Goal: Task Accomplishment & Management: Manage account settings

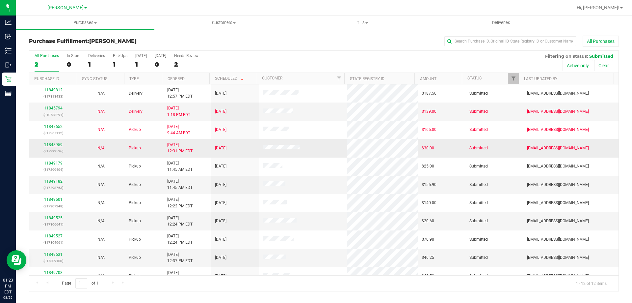
click at [59, 144] on link "11848959" at bounding box center [53, 144] width 18 height 5
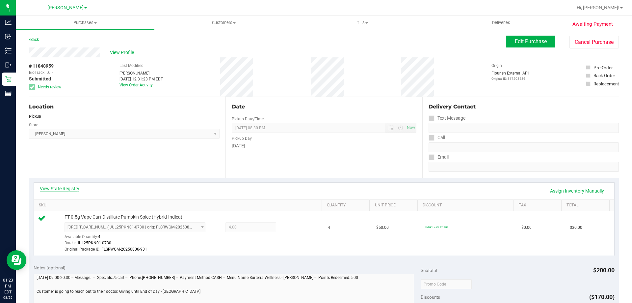
click at [75, 191] on link "View State Registry" at bounding box center [60, 188] width 40 height 7
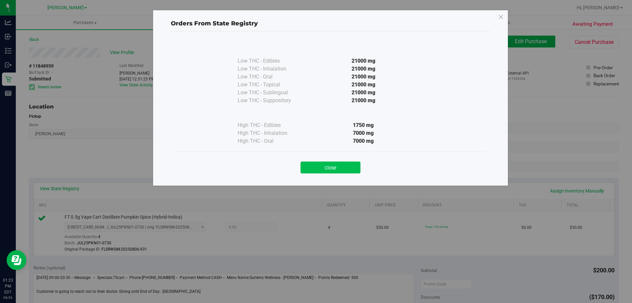
click at [325, 162] on button "Close" at bounding box center [331, 167] width 60 height 12
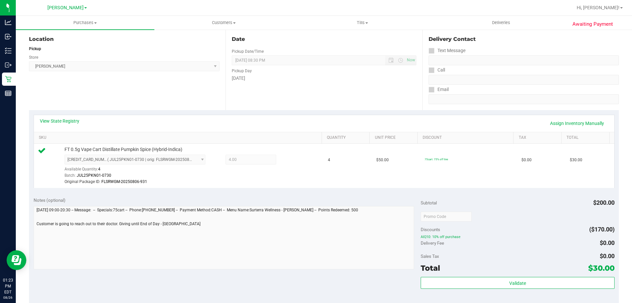
scroll to position [132, 0]
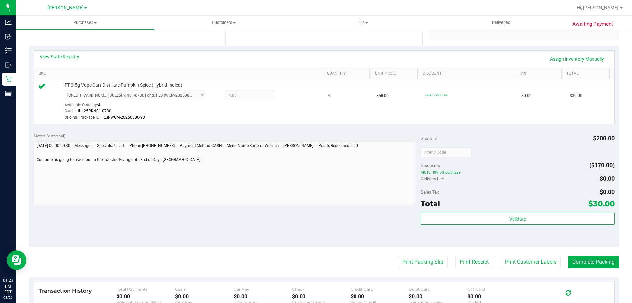
click at [477, 226] on div "Validate" at bounding box center [518, 227] width 194 height 30
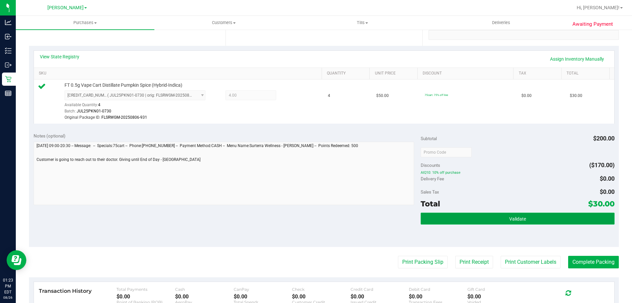
click at [479, 219] on button "Validate" at bounding box center [518, 218] width 194 height 12
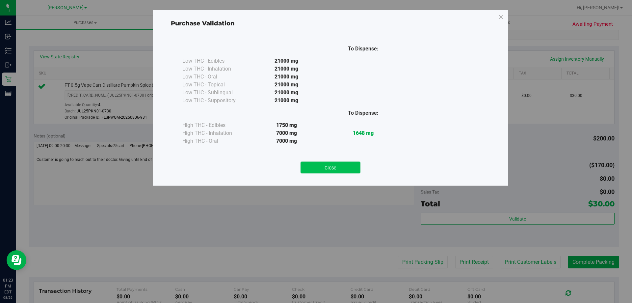
click at [347, 169] on button "Close" at bounding box center [331, 167] width 60 height 12
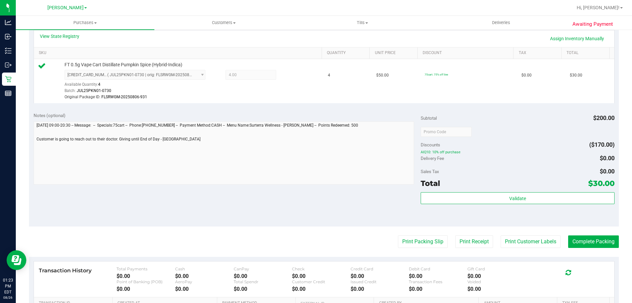
scroll to position [166, 0]
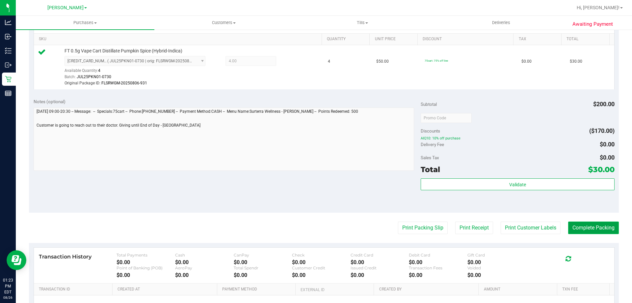
click at [580, 227] on button "Complete Packing" at bounding box center [593, 227] width 51 height 13
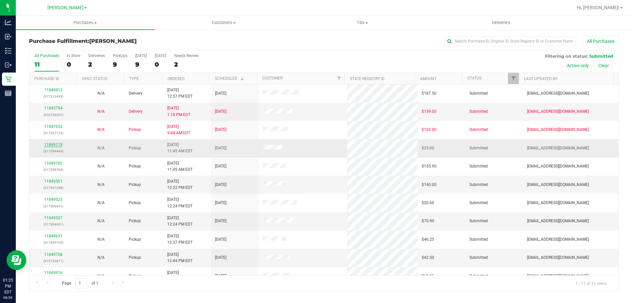
click at [57, 145] on link "11849179" at bounding box center [53, 144] width 18 height 5
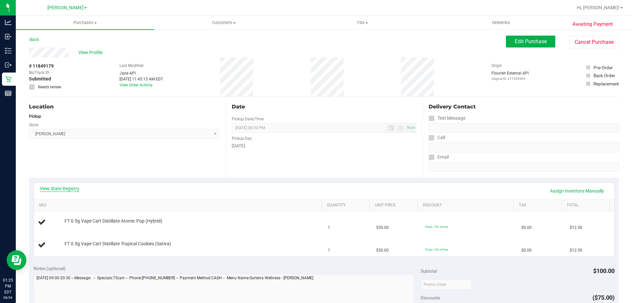
click at [71, 190] on link "View State Registry" at bounding box center [60, 188] width 40 height 7
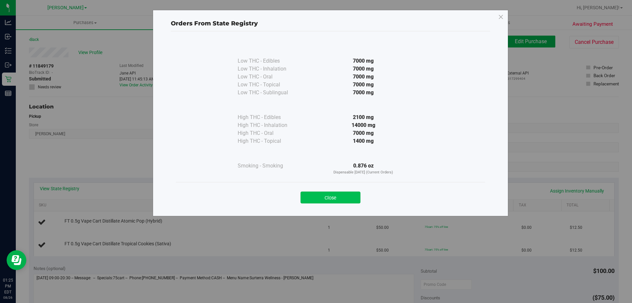
click at [344, 197] on button "Close" at bounding box center [331, 197] width 60 height 12
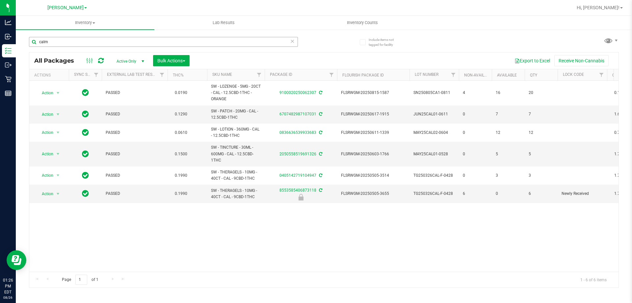
click at [94, 42] on input "calm" at bounding box center [163, 42] width 269 height 10
type input "8556484866743897"
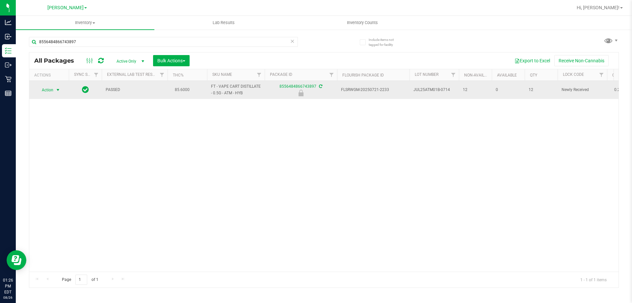
click at [57, 90] on span "select" at bounding box center [57, 89] width 5 height 5
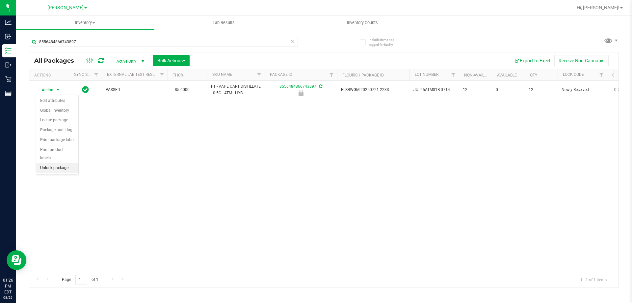
click at [67, 163] on li "Unlock package" at bounding box center [57, 168] width 42 height 10
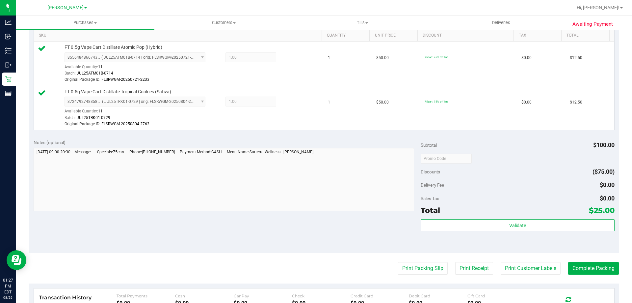
scroll to position [230, 0]
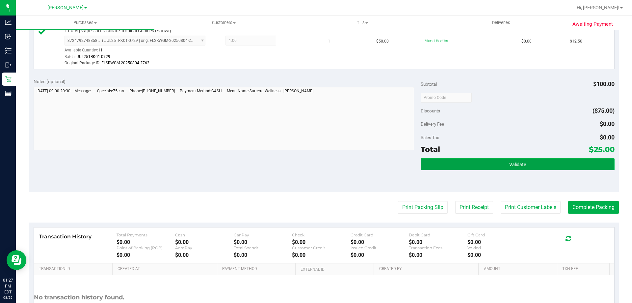
click at [502, 164] on button "Validate" at bounding box center [518, 164] width 194 height 12
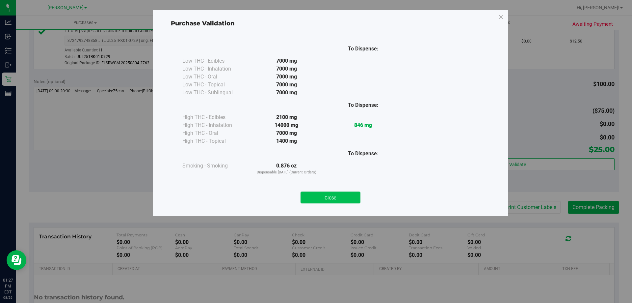
click at [357, 194] on button "Close" at bounding box center [331, 197] width 60 height 12
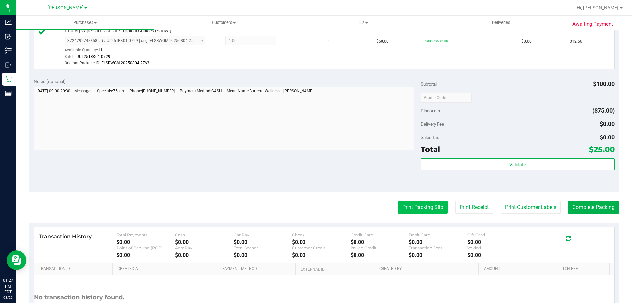
click at [423, 212] on button "Print Packing Slip" at bounding box center [423, 207] width 50 height 13
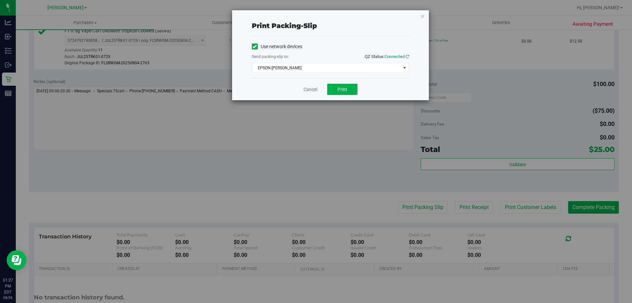
click at [337, 96] on div "Cancel Print" at bounding box center [330, 89] width 157 height 22
click at [343, 90] on span "Print" at bounding box center [342, 89] width 10 height 5
click at [314, 90] on link "Cancel" at bounding box center [311, 89] width 14 height 7
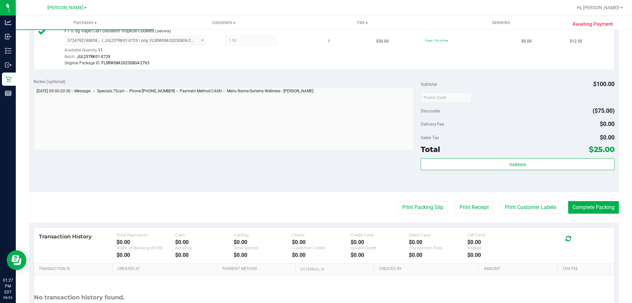
scroll to position [228, 0]
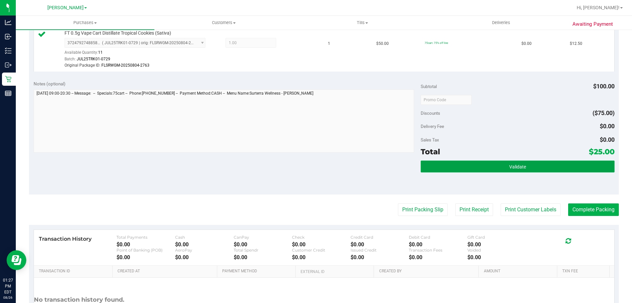
click at [485, 170] on button "Validate" at bounding box center [518, 166] width 194 height 12
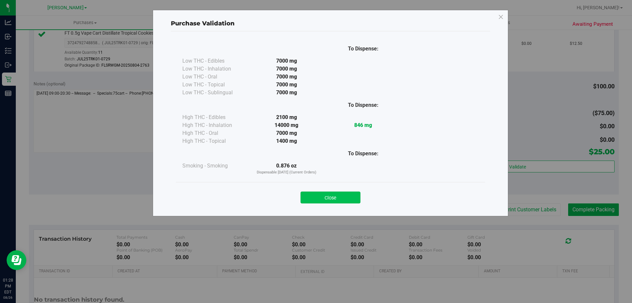
click at [355, 202] on button "Close" at bounding box center [331, 197] width 60 height 12
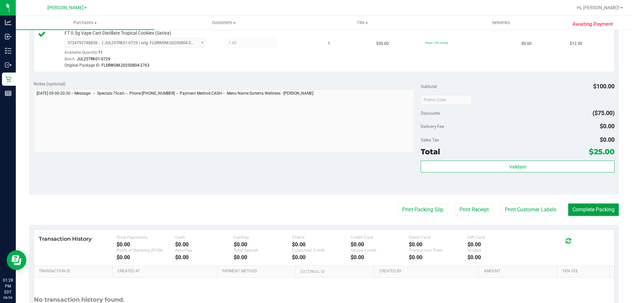
click at [589, 206] on button "Complete Packing" at bounding box center [593, 209] width 51 height 13
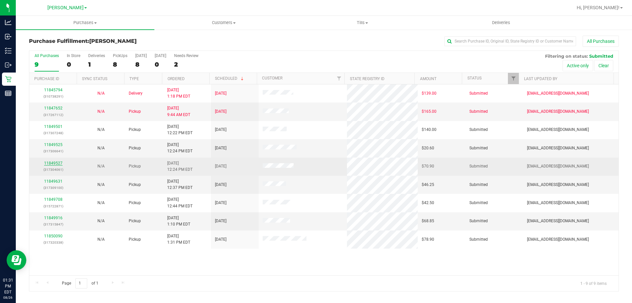
click at [56, 163] on link "11849527" at bounding box center [53, 163] width 18 height 5
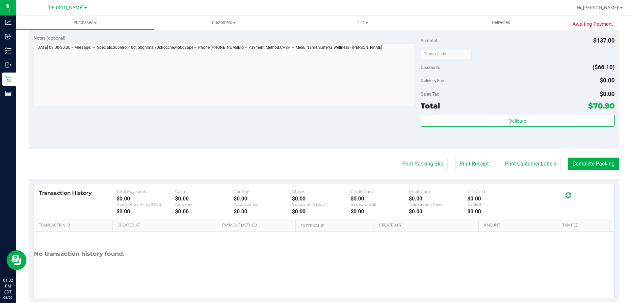
scroll to position [350, 0]
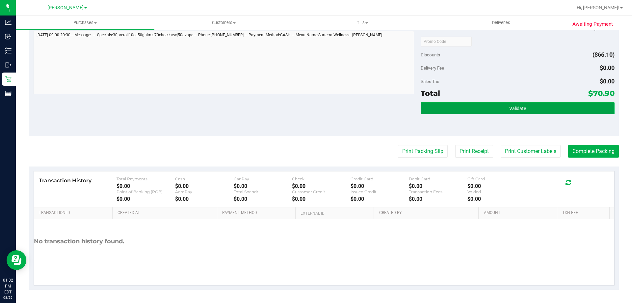
click at [542, 106] on button "Validate" at bounding box center [518, 108] width 194 height 12
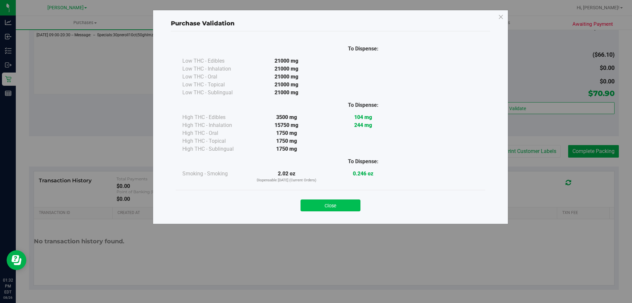
click at [346, 200] on button "Close" at bounding box center [331, 205] width 60 height 12
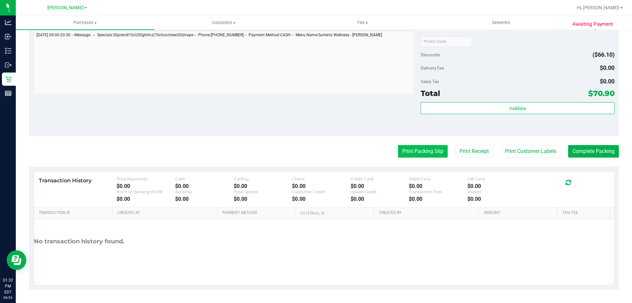
click at [425, 148] on button "Print Packing Slip" at bounding box center [423, 151] width 50 height 13
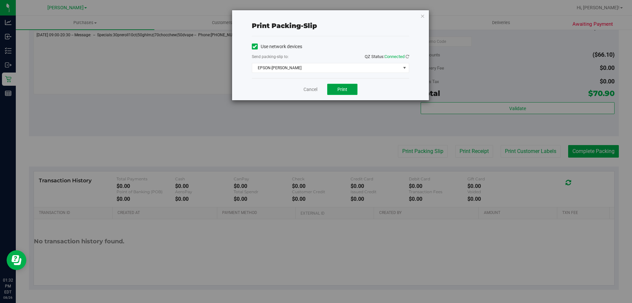
click at [346, 94] on button "Print" at bounding box center [342, 89] width 30 height 11
click at [315, 91] on link "Cancel" at bounding box center [311, 89] width 14 height 7
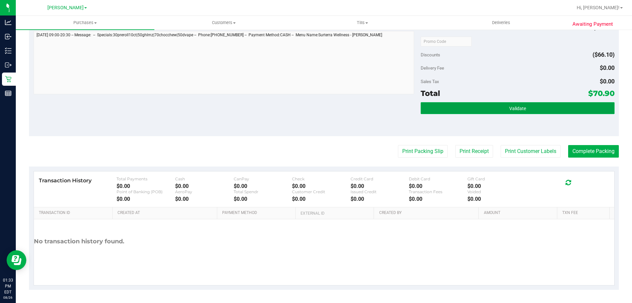
click at [524, 106] on button "Validate" at bounding box center [518, 108] width 194 height 12
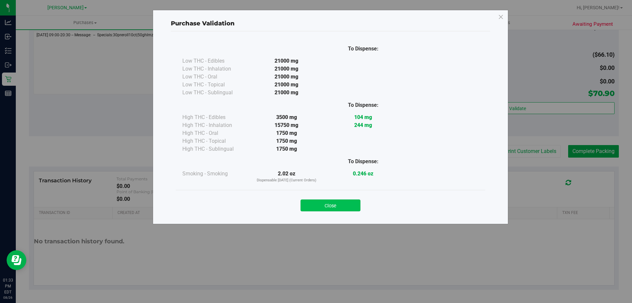
click at [348, 202] on button "Close" at bounding box center [331, 205] width 60 height 12
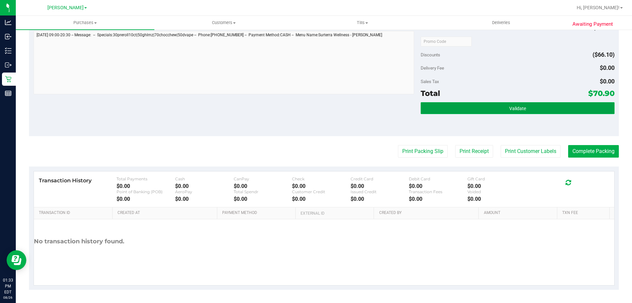
click at [514, 103] on button "Validate" at bounding box center [518, 108] width 194 height 12
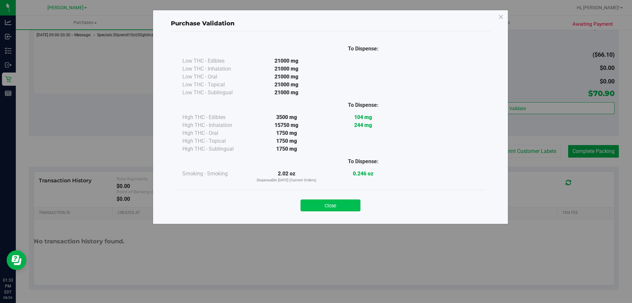
click at [353, 204] on button "Close" at bounding box center [331, 205] width 60 height 12
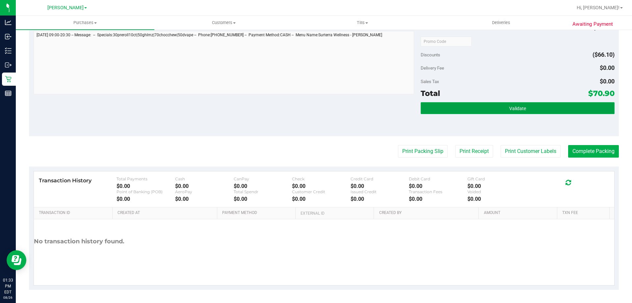
click at [565, 107] on button "Validate" at bounding box center [518, 108] width 194 height 12
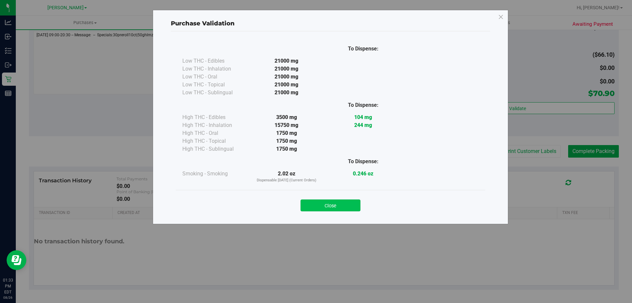
click at [338, 207] on button "Close" at bounding box center [331, 205] width 60 height 12
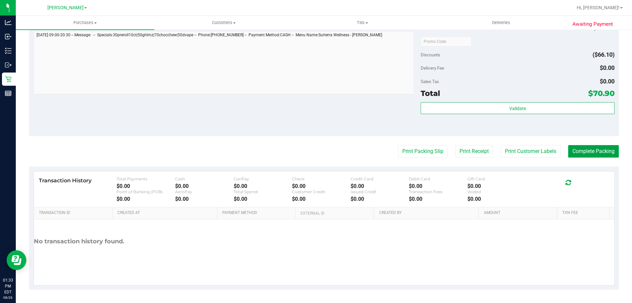
click at [595, 147] on button "Complete Packing" at bounding box center [593, 151] width 51 height 13
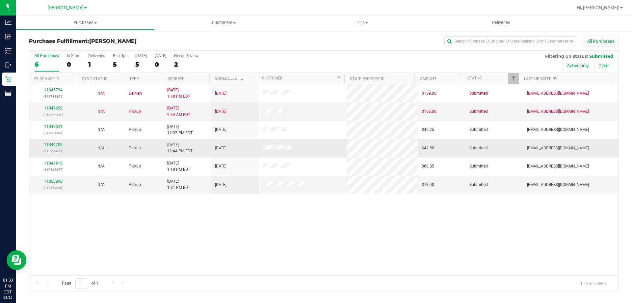
click at [54, 143] on link "11849708" at bounding box center [53, 144] width 18 height 5
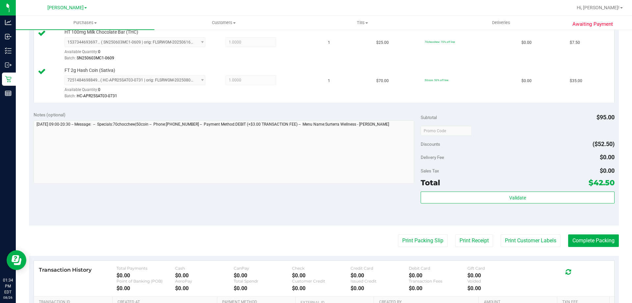
scroll to position [211, 0]
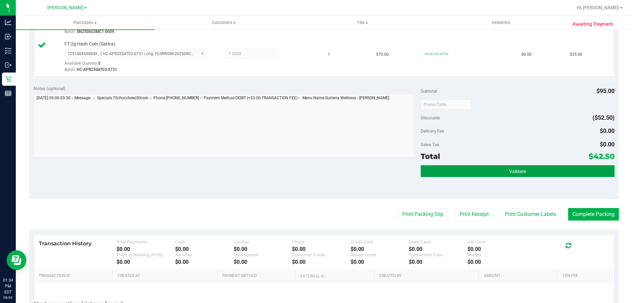
click at [517, 166] on button "Validate" at bounding box center [518, 171] width 194 height 12
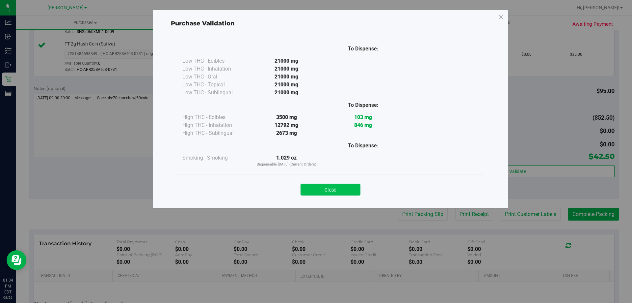
click at [328, 185] on button "Close" at bounding box center [331, 189] width 60 height 12
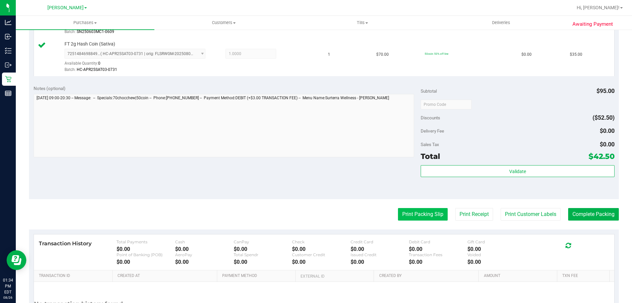
click at [435, 209] on button "Print Packing Slip" at bounding box center [423, 214] width 50 height 13
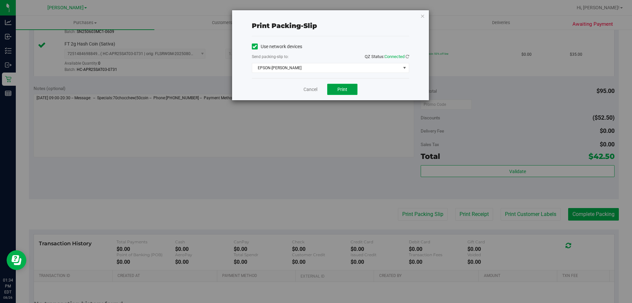
click at [347, 85] on button "Print" at bounding box center [342, 89] width 30 height 11
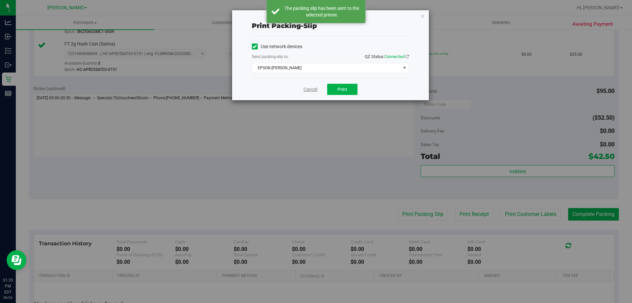
click at [304, 88] on link "Cancel" at bounding box center [311, 89] width 14 height 7
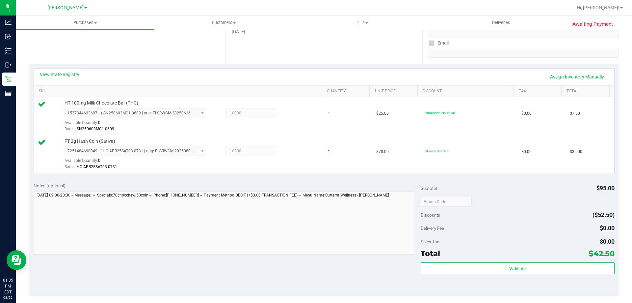
scroll to position [119, 0]
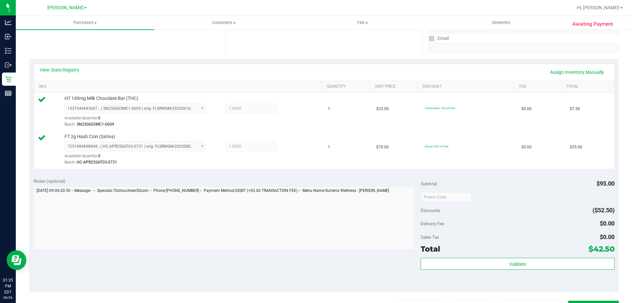
click at [507, 252] on div "Total $42.50" at bounding box center [518, 249] width 194 height 12
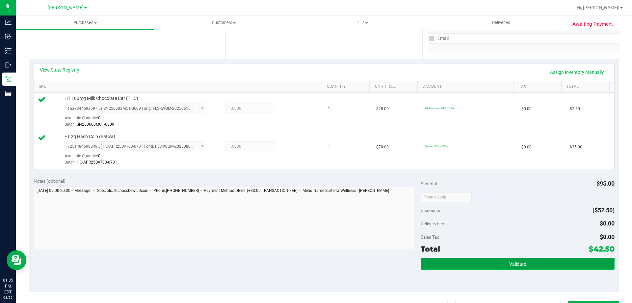
click at [539, 267] on button "Validate" at bounding box center [518, 263] width 194 height 12
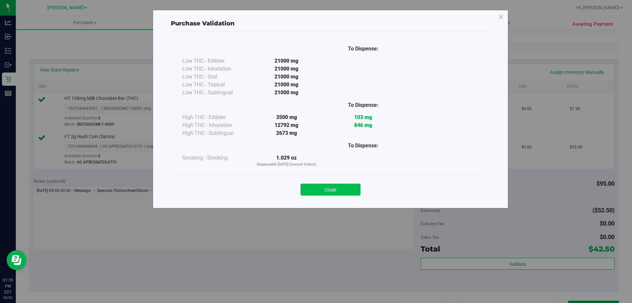
click at [341, 194] on button "Close" at bounding box center [331, 189] width 60 height 12
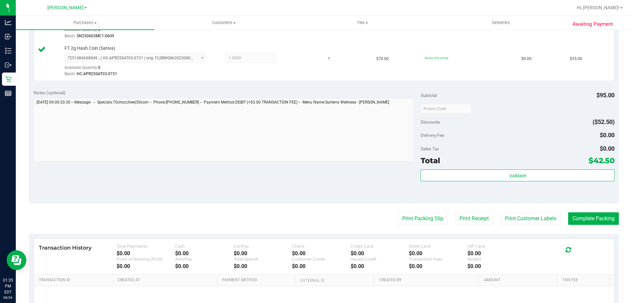
scroll to position [207, 0]
click at [610, 217] on button "Complete Packing" at bounding box center [593, 218] width 51 height 13
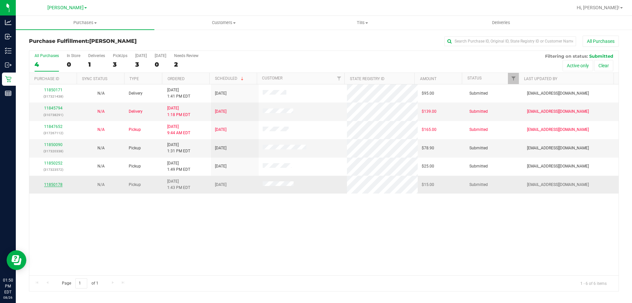
click at [56, 184] on link "11850178" at bounding box center [53, 184] width 18 height 5
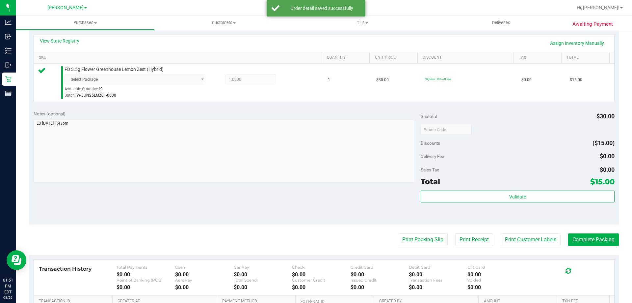
scroll to position [174, 0]
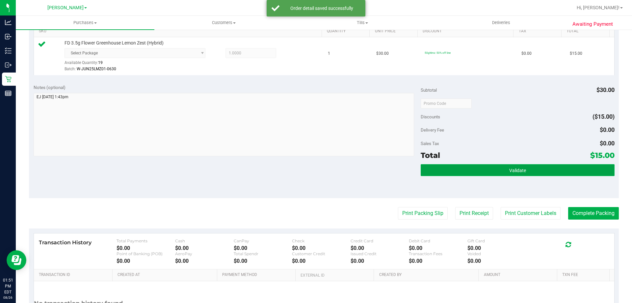
click at [526, 170] on button "Validate" at bounding box center [518, 170] width 194 height 12
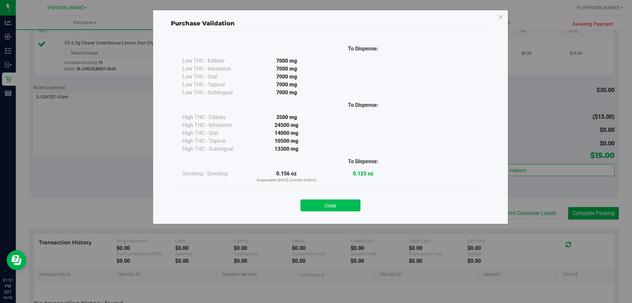
click at [351, 206] on button "Close" at bounding box center [331, 205] width 60 height 12
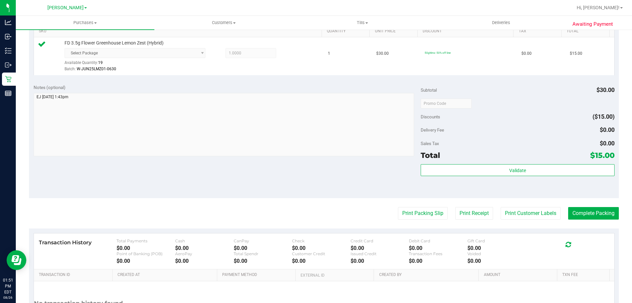
click at [579, 206] on purchase-details "Back Edit Purchase Cancel Purchase View Profile # 11850178 BioTrack ID: - Submi…" at bounding box center [324, 107] width 590 height 490
click at [579, 211] on button "Complete Packing" at bounding box center [593, 213] width 51 height 13
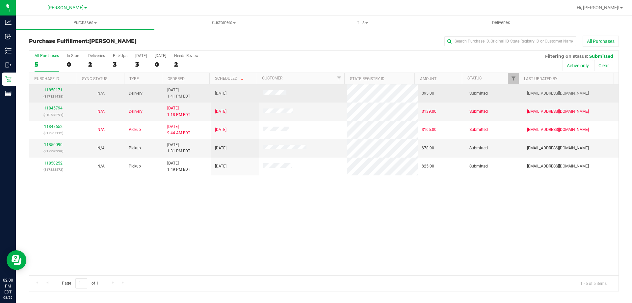
click at [57, 89] on link "11850171" at bounding box center [53, 90] width 18 height 5
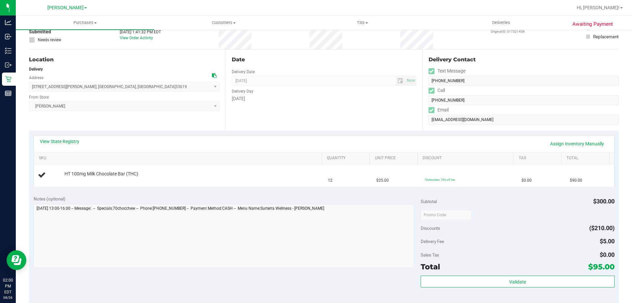
scroll to position [37, 0]
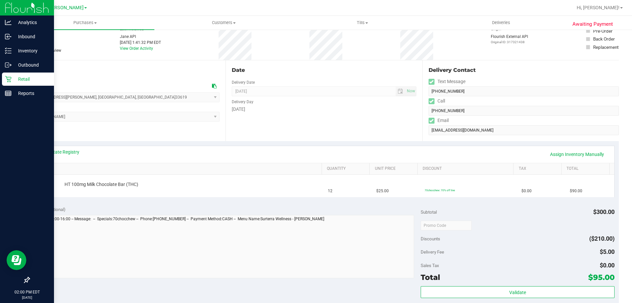
click at [12, 77] on p "Retail" at bounding box center [32, 79] width 40 height 8
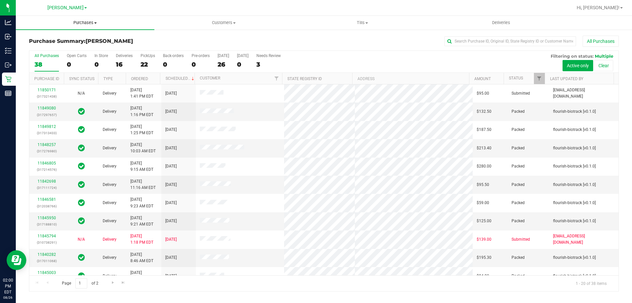
click at [86, 25] on span "Purchases" at bounding box center [85, 23] width 139 height 6
click at [69, 47] on li "Fulfillment" at bounding box center [85, 48] width 139 height 8
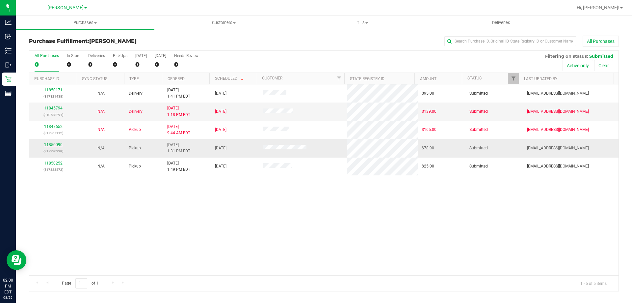
click at [56, 146] on link "11850090" at bounding box center [53, 144] width 18 height 5
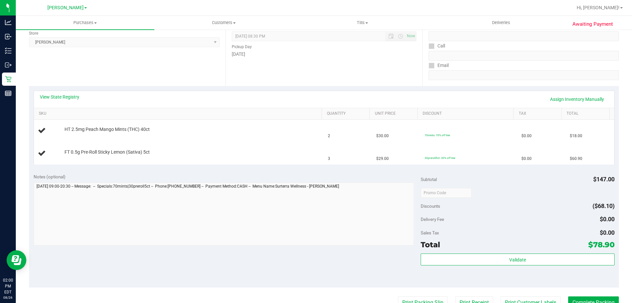
scroll to position [132, 0]
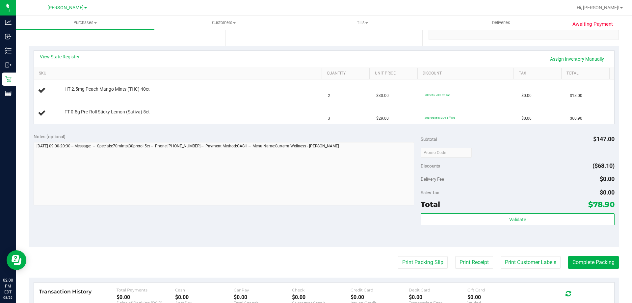
click at [70, 58] on link "View State Registry" at bounding box center [60, 56] width 40 height 7
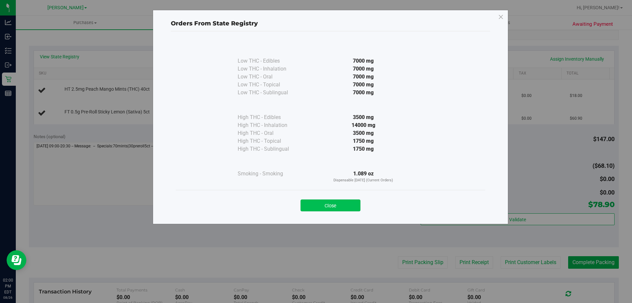
click at [339, 208] on button "Close" at bounding box center [331, 205] width 60 height 12
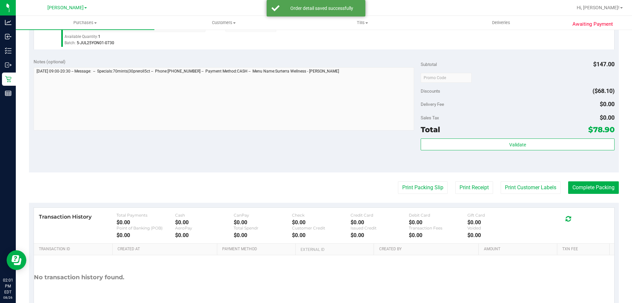
scroll to position [245, 0]
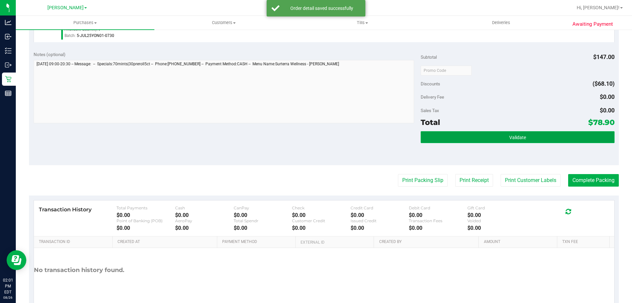
click at [522, 141] on button "Validate" at bounding box center [518, 137] width 194 height 12
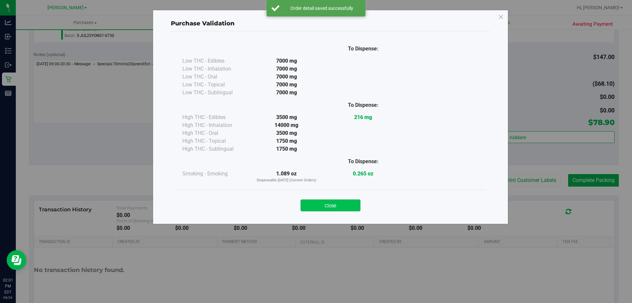
click at [336, 207] on button "Close" at bounding box center [331, 205] width 60 height 12
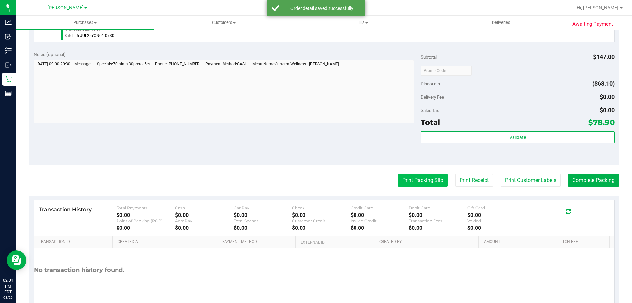
click at [425, 182] on button "Print Packing Slip" at bounding box center [423, 180] width 50 height 13
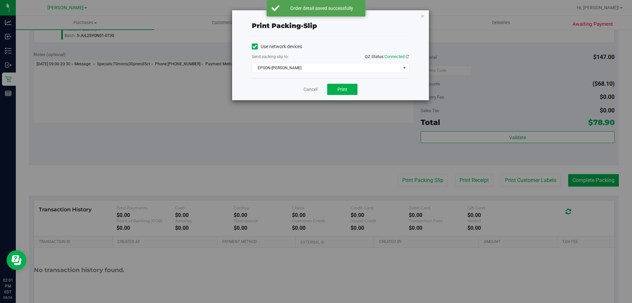
click at [344, 100] on div "Print packing-slip Use network devices Send packing-slip to: QZ Status: Connect…" at bounding box center [331, 55] width 198 height 91
click at [346, 93] on button "Print" at bounding box center [342, 89] width 30 height 11
click at [422, 13] on icon "button" at bounding box center [422, 16] width 5 height 8
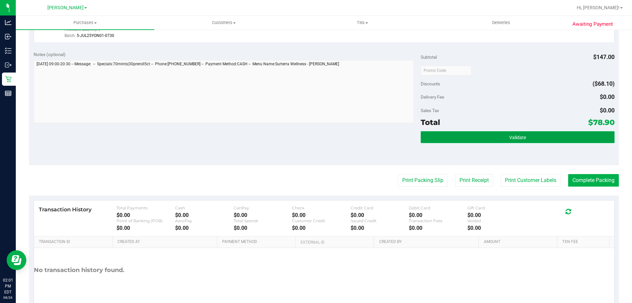
click at [519, 131] on button "Validate" at bounding box center [518, 137] width 194 height 12
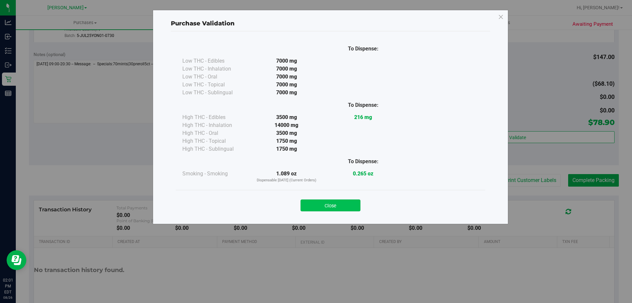
click at [357, 209] on button "Close" at bounding box center [331, 205] width 60 height 12
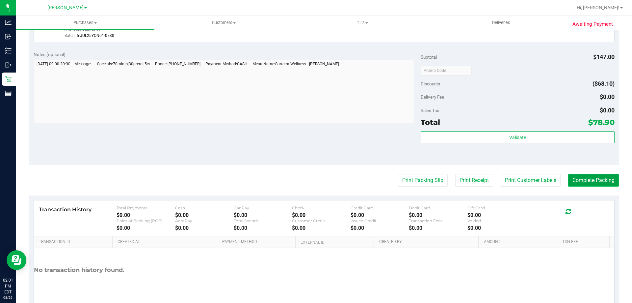
click at [605, 180] on button "Complete Packing" at bounding box center [593, 180] width 51 height 13
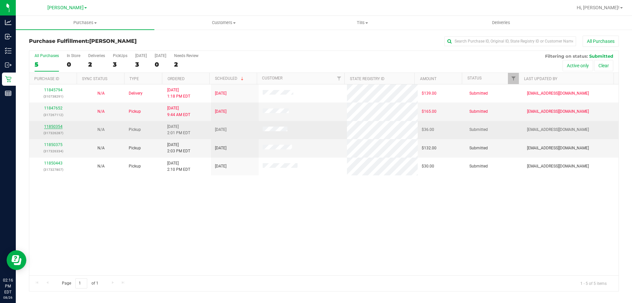
click at [58, 126] on link "11850354" at bounding box center [53, 126] width 18 height 5
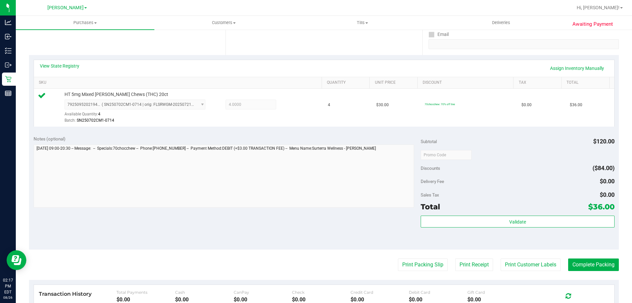
scroll to position [137, 0]
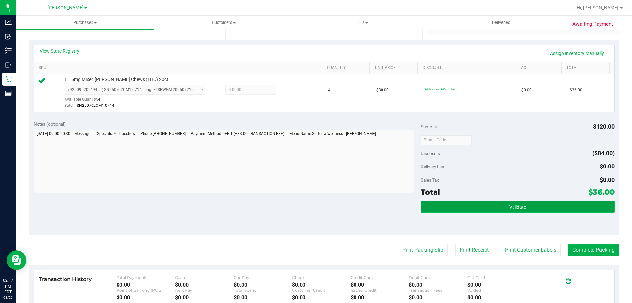
click at [503, 205] on button "Validate" at bounding box center [518, 206] width 194 height 12
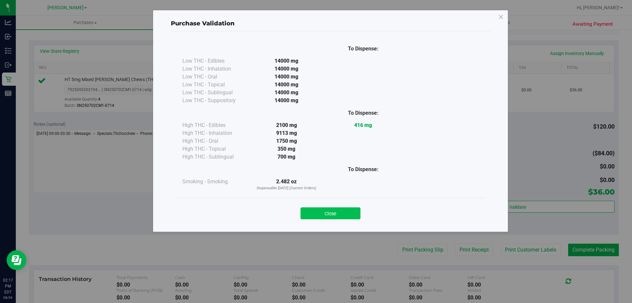
click at [346, 210] on button "Close" at bounding box center [331, 213] width 60 height 12
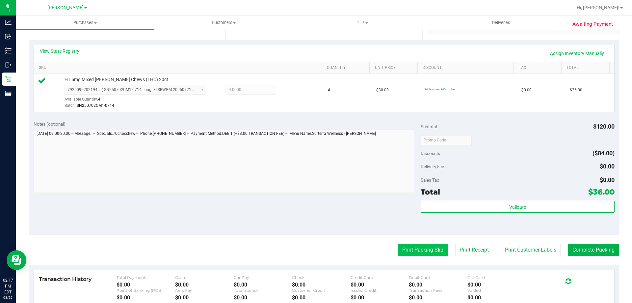
click at [420, 250] on button "Print Packing Slip" at bounding box center [423, 249] width 50 height 13
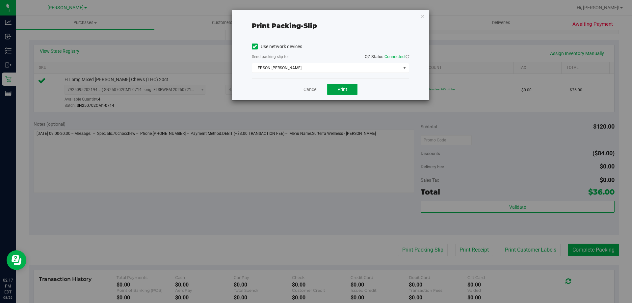
click at [347, 94] on button "Print" at bounding box center [342, 89] width 30 height 11
click at [307, 90] on link "Cancel" at bounding box center [311, 89] width 14 height 7
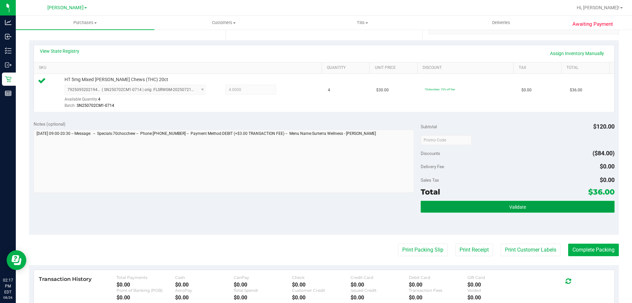
click at [502, 211] on button "Validate" at bounding box center [518, 206] width 194 height 12
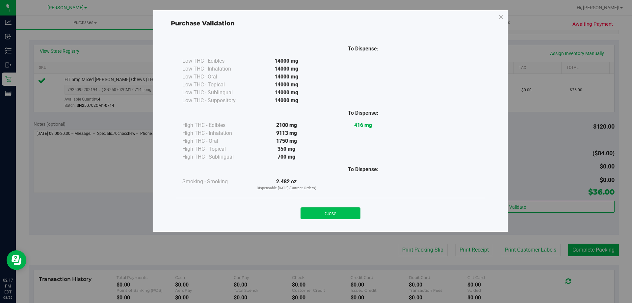
click at [344, 213] on button "Close" at bounding box center [331, 213] width 60 height 12
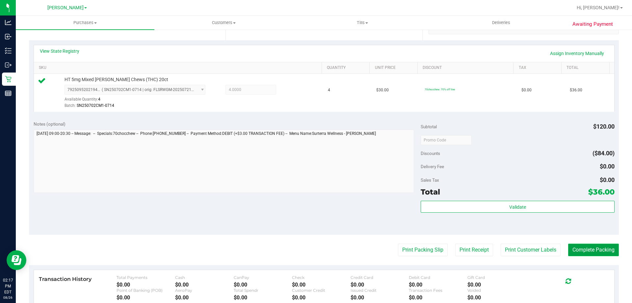
click at [598, 254] on button "Complete Packing" at bounding box center [593, 249] width 51 height 13
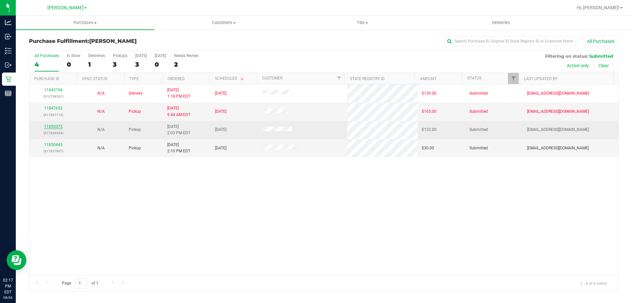
click at [56, 127] on link "11850375" at bounding box center [53, 126] width 18 height 5
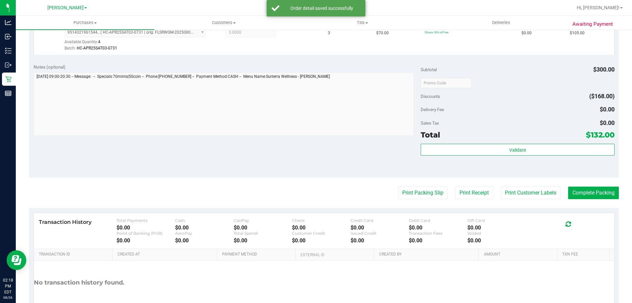
scroll to position [234, 0]
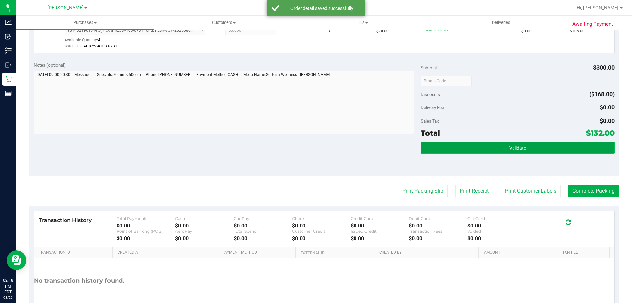
click at [530, 144] on button "Validate" at bounding box center [518, 148] width 194 height 12
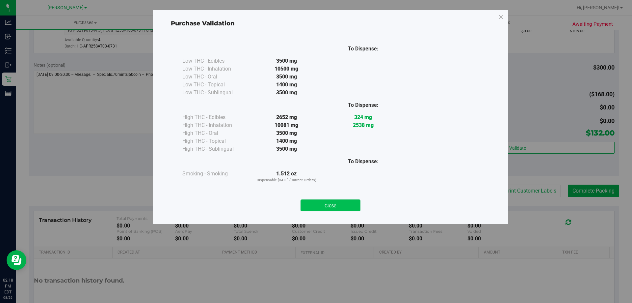
click at [349, 201] on button "Close" at bounding box center [331, 205] width 60 height 12
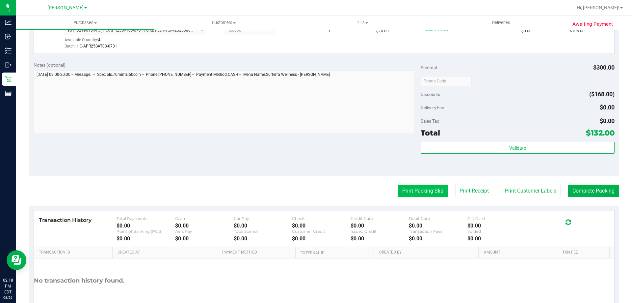
click at [417, 191] on button "Print Packing Slip" at bounding box center [423, 190] width 50 height 13
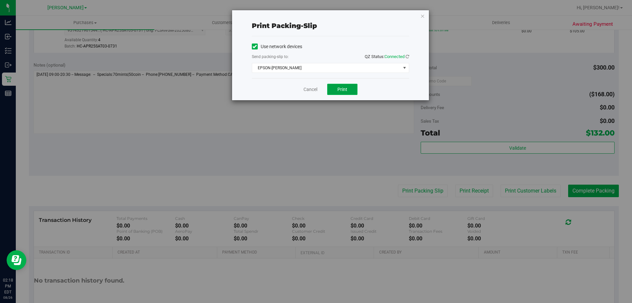
click at [346, 94] on button "Print" at bounding box center [342, 89] width 30 height 11
click at [306, 87] on link "Cancel" at bounding box center [311, 89] width 14 height 7
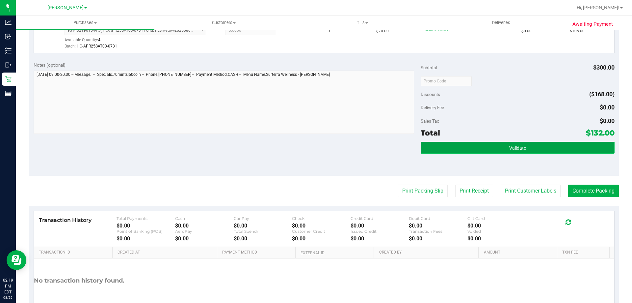
click at [492, 152] on button "Validate" at bounding box center [518, 148] width 194 height 12
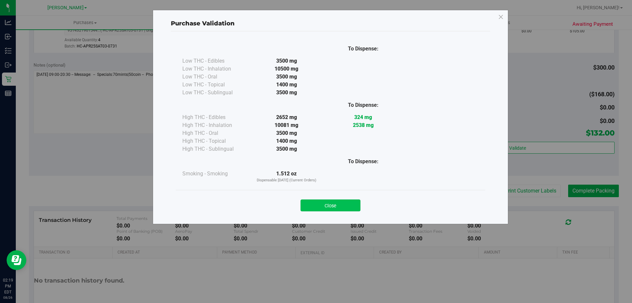
click at [352, 201] on button "Close" at bounding box center [331, 205] width 60 height 12
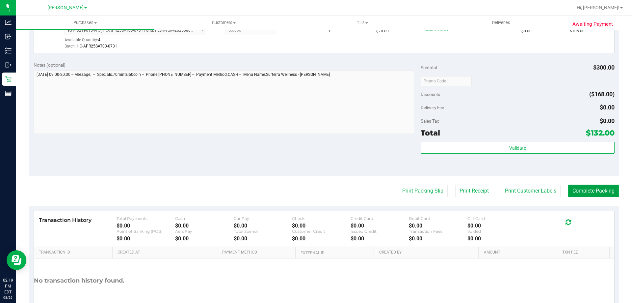
click at [597, 191] on button "Complete Packing" at bounding box center [593, 190] width 51 height 13
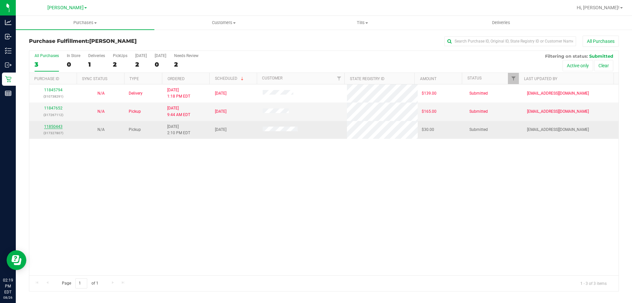
click at [58, 127] on link "11850443" at bounding box center [53, 126] width 18 height 5
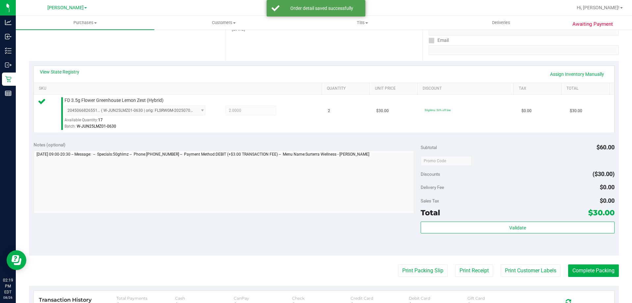
scroll to position [154, 0]
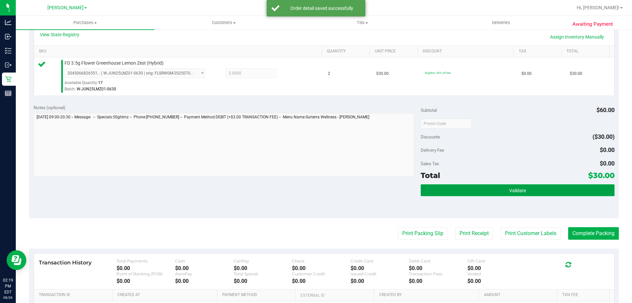
click at [538, 184] on button "Validate" at bounding box center [518, 190] width 194 height 12
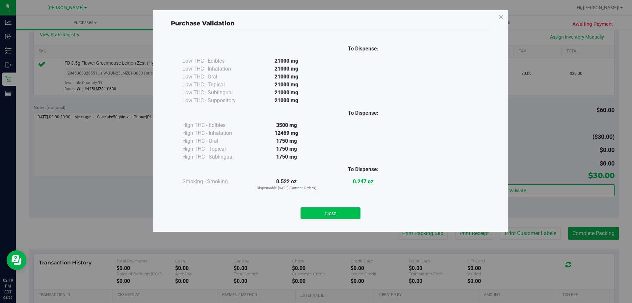
click at [350, 209] on button "Close" at bounding box center [331, 213] width 60 height 12
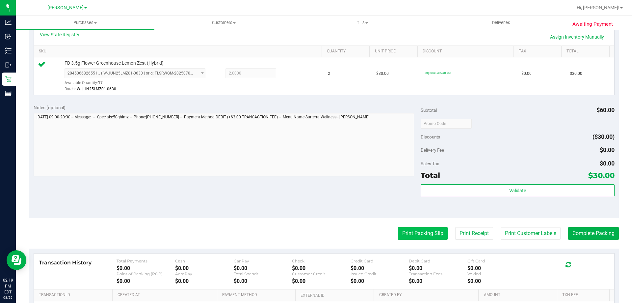
click at [435, 229] on button "Print Packing Slip" at bounding box center [423, 233] width 50 height 13
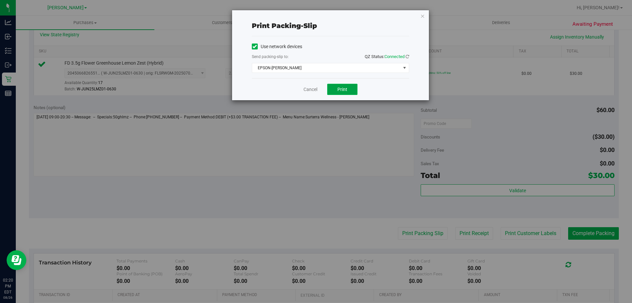
click at [354, 85] on button "Print" at bounding box center [342, 89] width 30 height 11
click at [313, 88] on link "Cancel" at bounding box center [311, 89] width 14 height 7
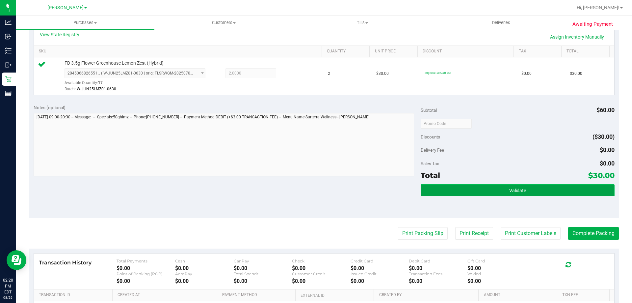
click at [532, 194] on button "Validate" at bounding box center [518, 190] width 194 height 12
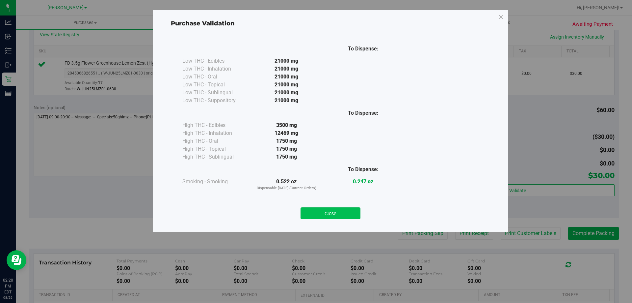
click at [336, 209] on button "Close" at bounding box center [331, 213] width 60 height 12
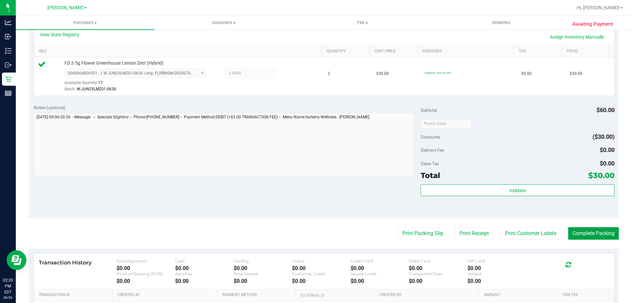
click at [605, 232] on button "Complete Packing" at bounding box center [593, 233] width 51 height 13
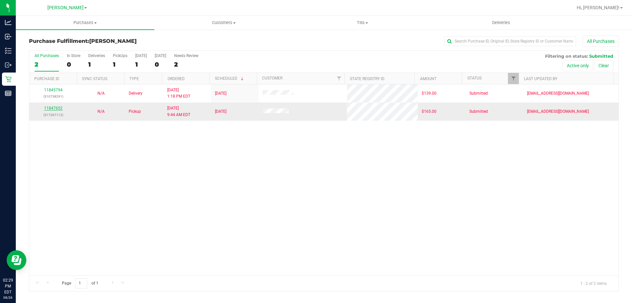
click at [57, 106] on link "11847652" at bounding box center [53, 108] width 18 height 5
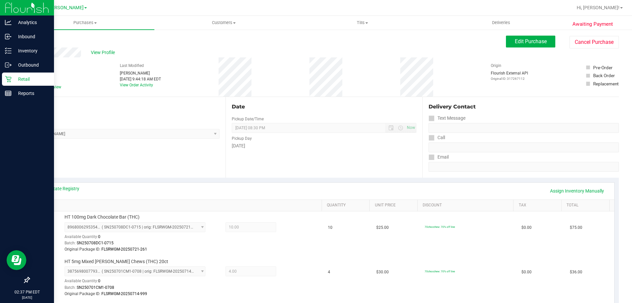
click at [15, 79] on p "Retail" at bounding box center [32, 79] width 40 height 8
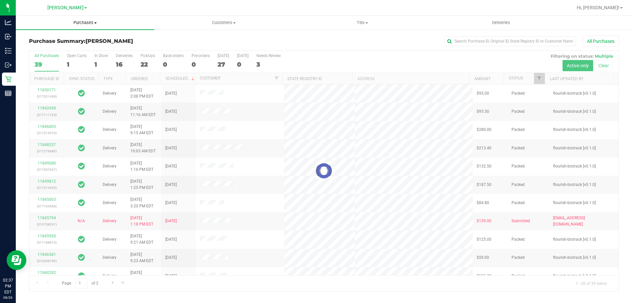
click at [85, 22] on span "Purchases" at bounding box center [85, 23] width 139 height 6
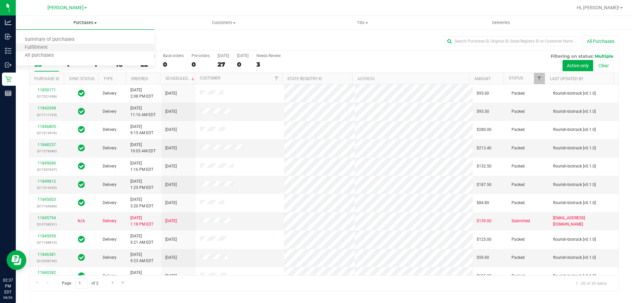
click at [69, 49] on li "Fulfillment" at bounding box center [85, 48] width 139 height 8
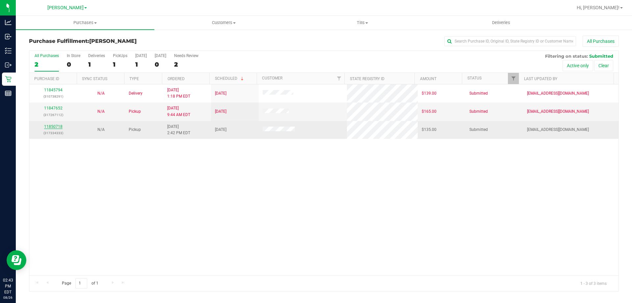
click at [52, 124] on link "11850718" at bounding box center [53, 126] width 18 height 5
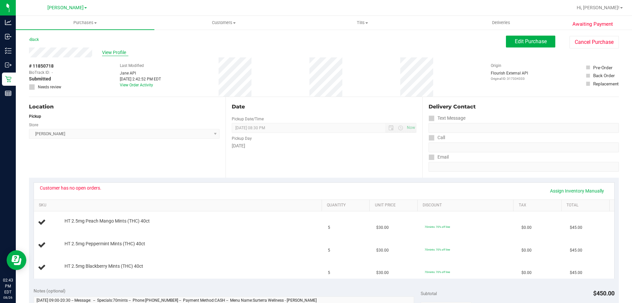
click at [123, 50] on span "View Profile" at bounding box center [115, 52] width 26 height 7
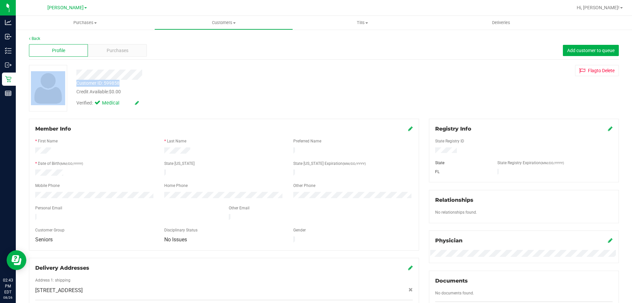
drag, startPoint x: 120, startPoint y: 83, endPoint x: 70, endPoint y: 84, distance: 50.1
click at [70, 84] on div "Customer ID: 599858 Credit Available: $0.00 Verified: Medical Flag to Delete" at bounding box center [324, 88] width 600 height 46
click at [70, 84] on div at bounding box center [47, 88] width 47 height 46
click at [109, 84] on div "Customer ID: 599858" at bounding box center [97, 83] width 43 height 7
drag, startPoint x: 113, startPoint y: 82, endPoint x: 75, endPoint y: 83, distance: 37.5
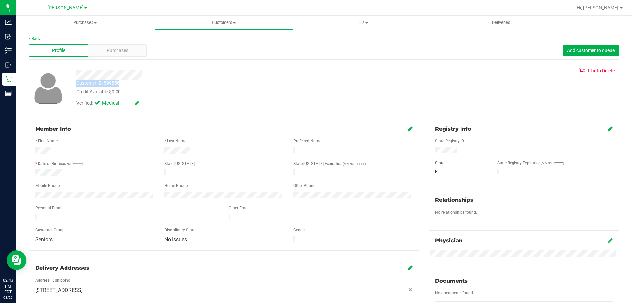
click at [75, 83] on div "Customer ID: 599858 Credit Available: $0.00" at bounding box center [221, 87] width 300 height 15
copy div "Customer ID: 599858"
click at [166, 85] on div "Customer ID: 599858 Credit Available: $0.00" at bounding box center [221, 87] width 300 height 15
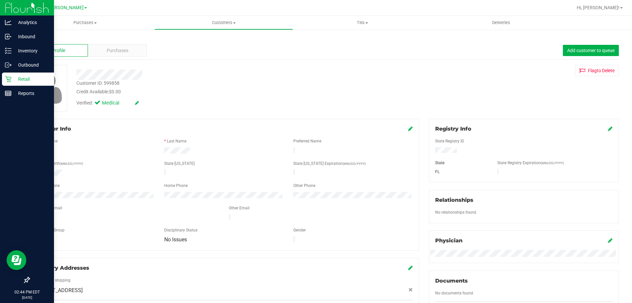
click at [18, 81] on p "Retail" at bounding box center [32, 79] width 40 height 8
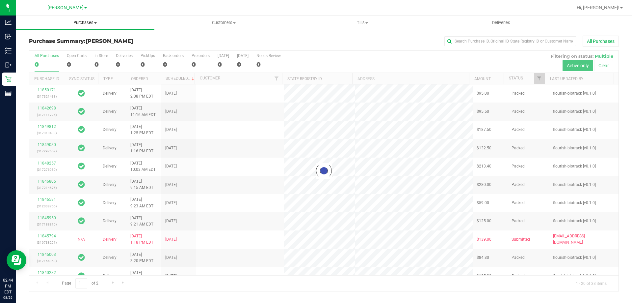
click at [87, 24] on span "Purchases" at bounding box center [85, 23] width 139 height 6
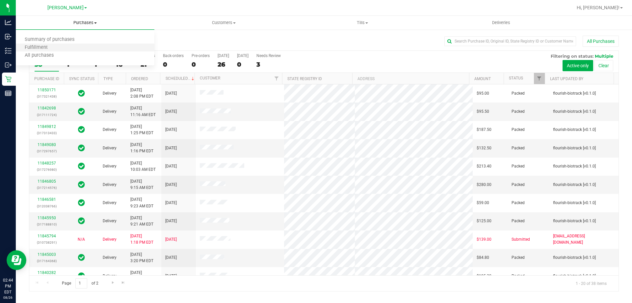
click at [81, 47] on li "Fulfillment" at bounding box center [85, 48] width 139 height 8
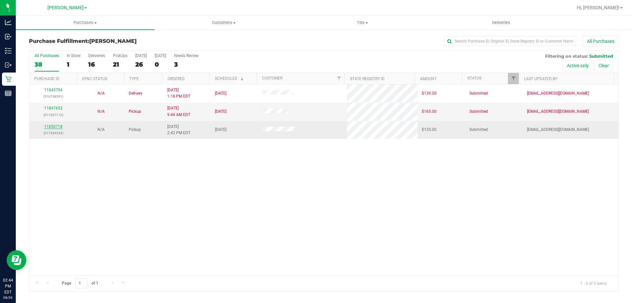
click at [55, 125] on link "11850718" at bounding box center [53, 126] width 18 height 5
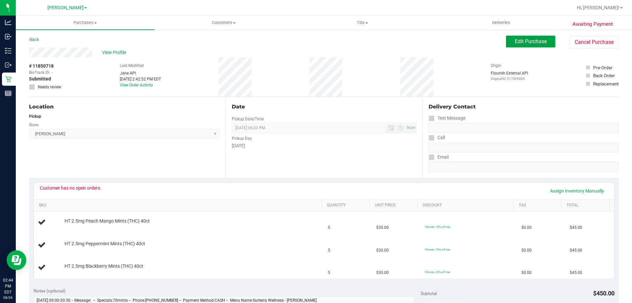
click at [527, 43] on span "Edit Purchase" at bounding box center [531, 41] width 32 height 6
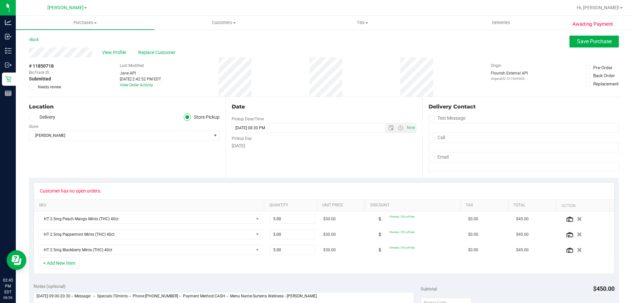
click at [31, 87] on icon at bounding box center [32, 87] width 4 height 0
click at [0, 0] on input "Needs review" at bounding box center [0, 0] width 0 height 0
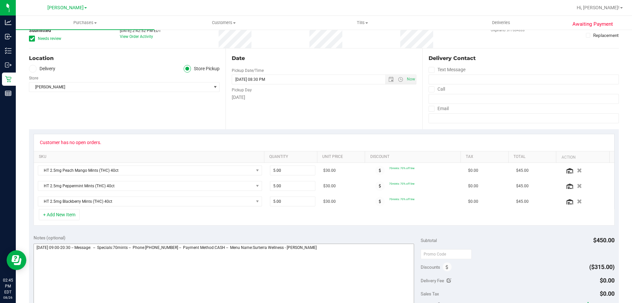
scroll to position [165, 0]
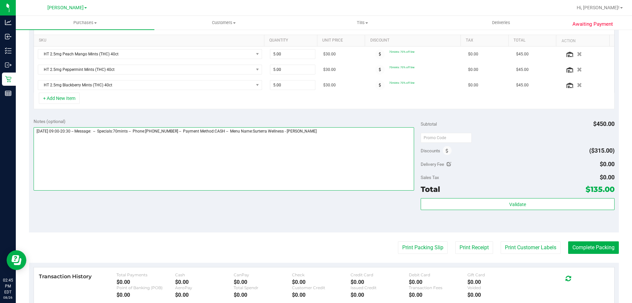
click at [122, 154] on textarea at bounding box center [224, 158] width 381 height 63
click at [321, 130] on textarea at bounding box center [224, 158] width 381 height 63
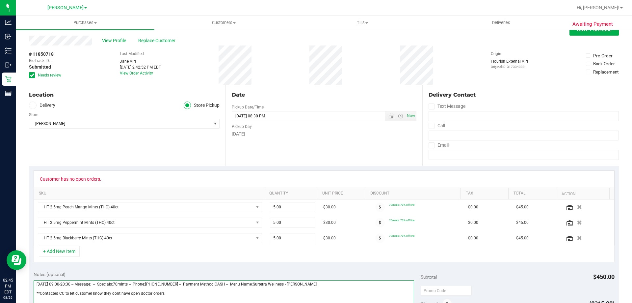
scroll to position [0, 0]
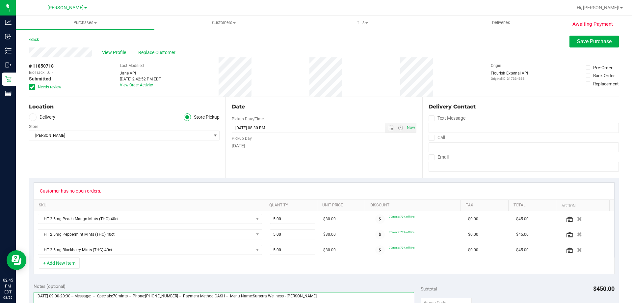
type textarea "Tuesday 08/26/2025 09:00-20:30 -- Message: -- Specials:70mints -- Phone:8133103…"
click at [578, 49] on div "View Profile Replace Customer" at bounding box center [324, 52] width 590 height 10
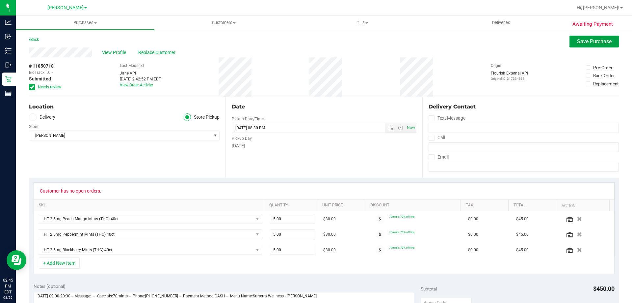
click at [580, 46] on button "Save Purchase" at bounding box center [594, 42] width 49 height 12
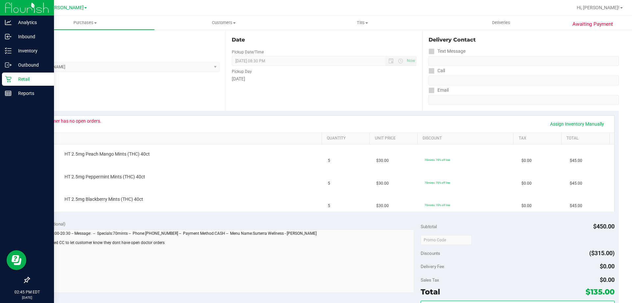
scroll to position [66, 0]
click at [12, 83] on div "Retail" at bounding box center [28, 78] width 52 height 13
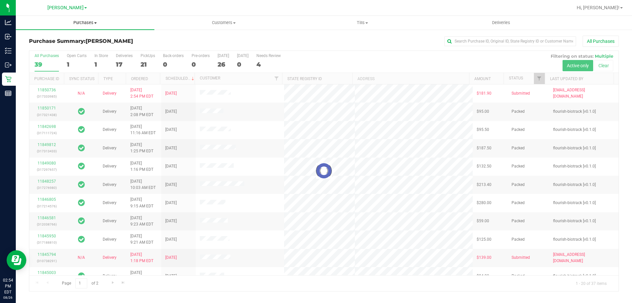
click at [89, 24] on span "Purchases" at bounding box center [85, 23] width 139 height 6
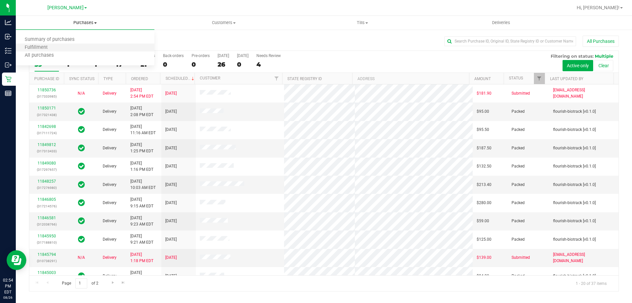
click at [67, 50] on li "Fulfillment" at bounding box center [85, 48] width 139 height 8
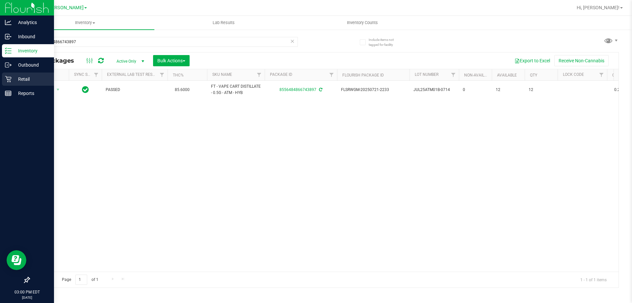
click at [5, 80] on icon at bounding box center [8, 79] width 7 height 7
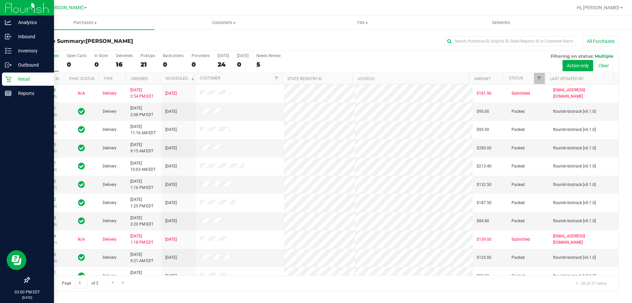
click at [125, 9] on div at bounding box center [345, 7] width 455 height 13
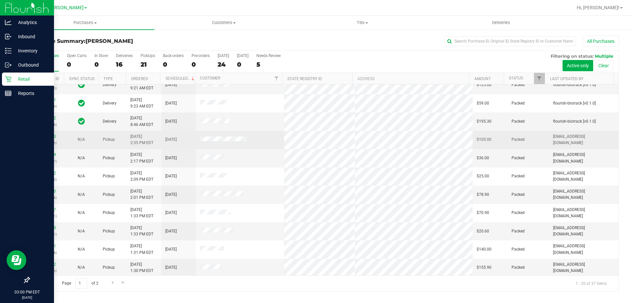
scroll to position [174, 0]
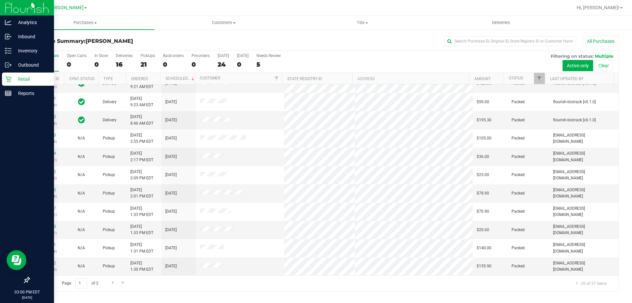
click at [107, 282] on div "Page 1 of 2 1 - 20 of 37 items" at bounding box center [323, 283] width 589 height 16
click at [114, 282] on span "Go to the next page" at bounding box center [112, 282] width 5 height 5
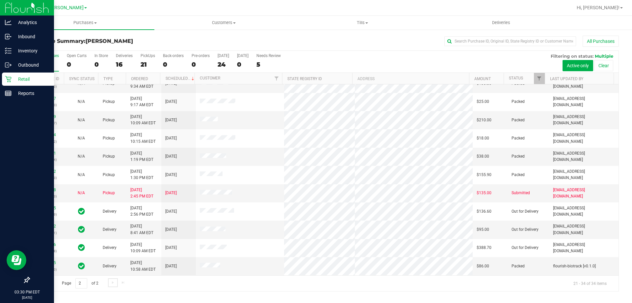
scroll to position [0, 0]
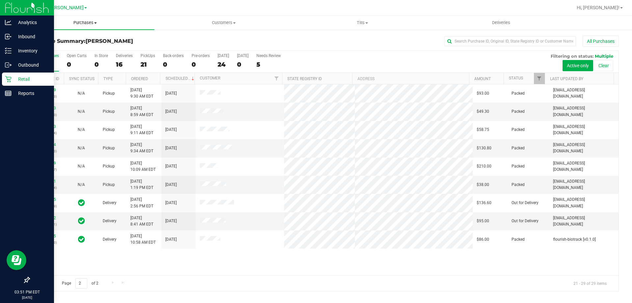
click at [80, 19] on uib-tab-heading "Purchases Summary of purchases Fulfillment All purchases" at bounding box center [85, 23] width 139 height 14
click at [55, 49] on span "Fulfillment" at bounding box center [36, 48] width 41 height 6
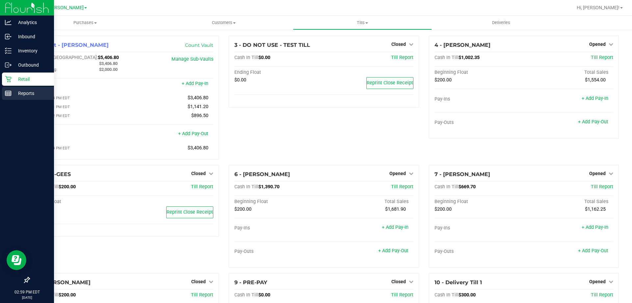
click at [14, 96] on p "Reports" at bounding box center [32, 93] width 40 height 8
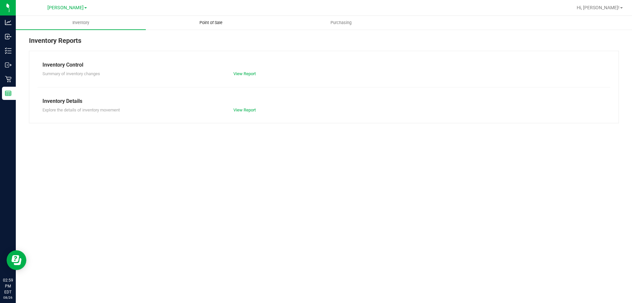
click at [212, 23] on span "Point of Sale" at bounding box center [211, 23] width 41 height 6
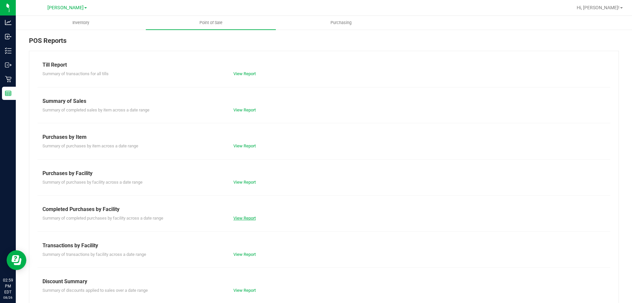
click at [238, 215] on link "View Report" at bounding box center [244, 217] width 22 height 5
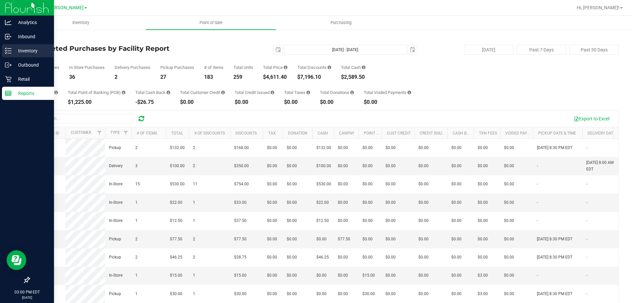
click at [7, 56] on div "Inventory" at bounding box center [28, 50] width 52 height 13
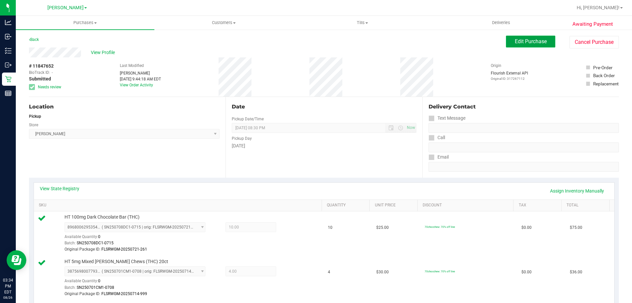
click at [525, 40] on span "Edit Purchase" at bounding box center [531, 41] width 32 height 6
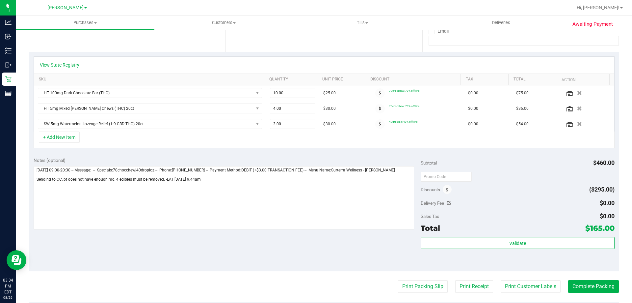
scroll to position [139, 0]
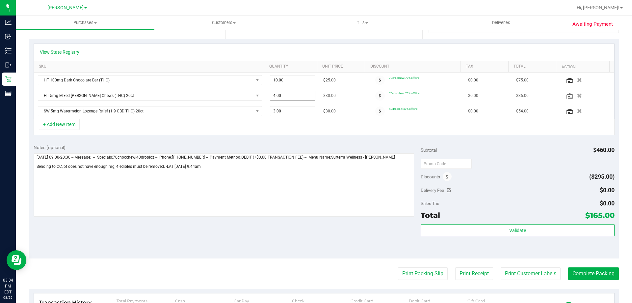
click at [294, 94] on input "4.00" at bounding box center [292, 95] width 45 height 9
type input "4.00"
click at [295, 97] on span "4.00 4" at bounding box center [293, 96] width 46 height 10
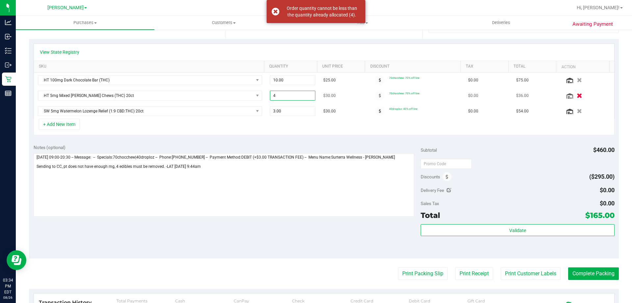
click at [577, 95] on icon "button" at bounding box center [580, 95] width 6 height 5
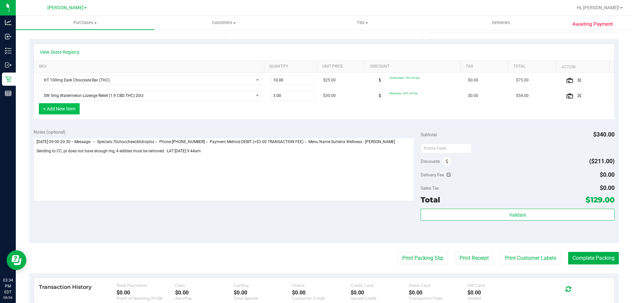
click at [60, 109] on button "+ Add New Item" at bounding box center [59, 108] width 41 height 11
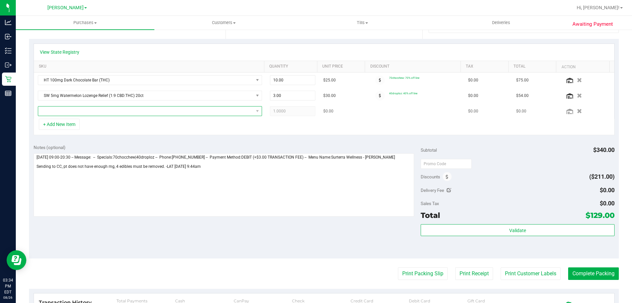
click at [93, 110] on span "NO DATA FOUND" at bounding box center [145, 110] width 215 height 9
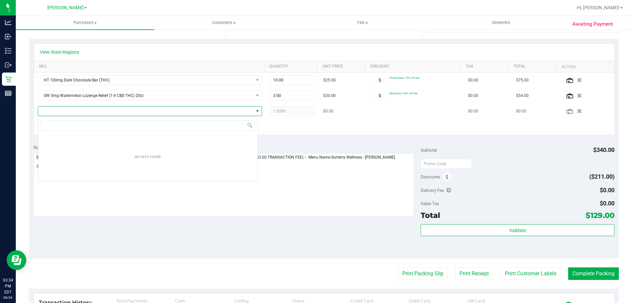
scroll to position [10, 220]
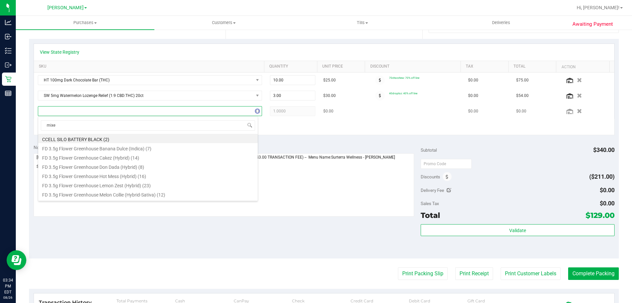
type input "mixed"
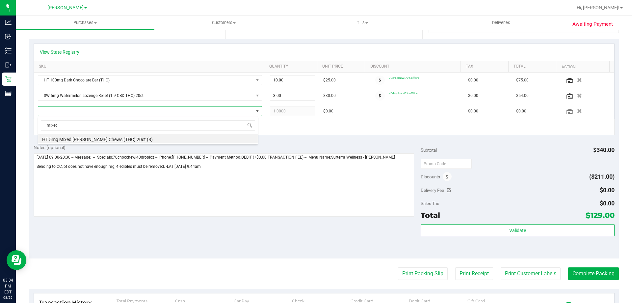
drag, startPoint x: 99, startPoint y: 141, endPoint x: 108, endPoint y: 141, distance: 8.9
click at [99, 141] on li "HT 5mg Mixed Berry Chews (THC) 20ct (8)" at bounding box center [148, 138] width 220 height 9
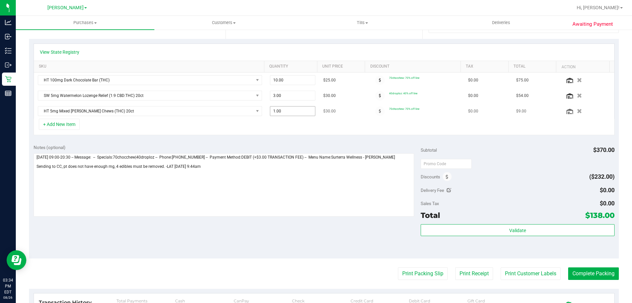
click at [282, 114] on span "1.00 1" at bounding box center [293, 111] width 46 height 10
click at [282, 114] on input "1" at bounding box center [292, 110] width 45 height 9
type input "3"
type input "3.00"
click at [271, 138] on div "View State Registry SKU Quantity Unit Price Discount Tax Total Action HT 100mg …" at bounding box center [324, 89] width 590 height 101
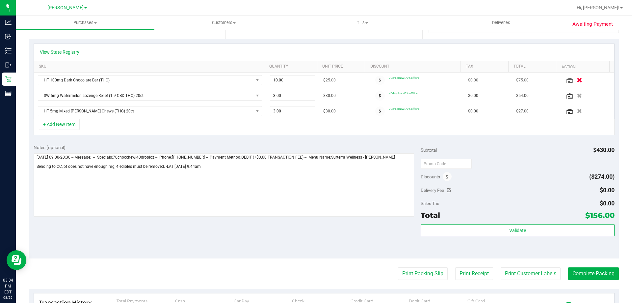
click at [577, 80] on icon "button" at bounding box center [580, 80] width 6 height 5
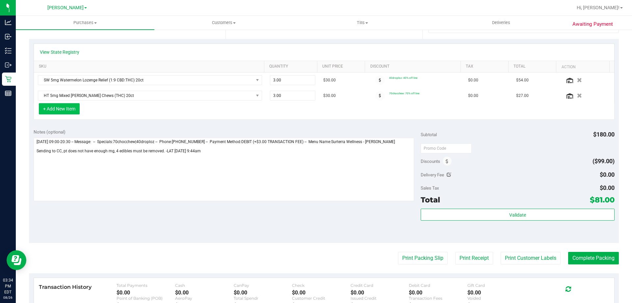
click at [63, 108] on button "+ Add New Item" at bounding box center [59, 108] width 41 height 11
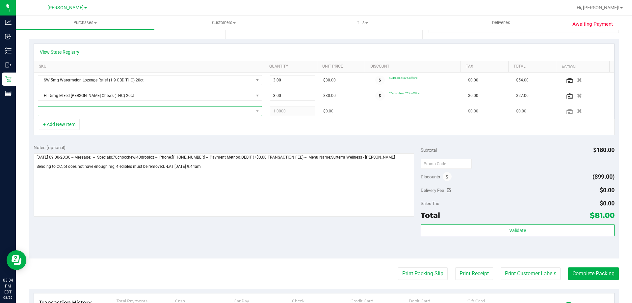
click at [88, 112] on span "NO DATA FOUND" at bounding box center [145, 110] width 215 height 9
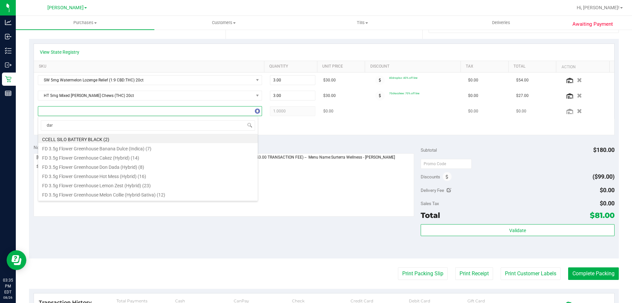
type input "dark"
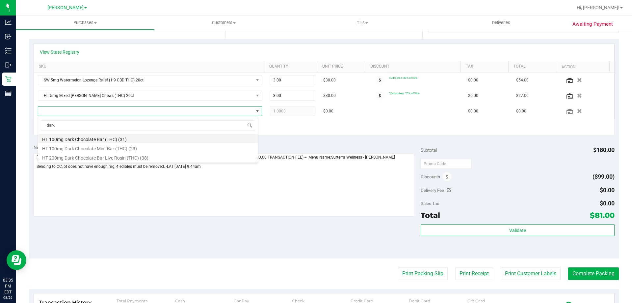
click at [105, 138] on li "HT 100mg Dark Chocolate Bar (THC) (31)" at bounding box center [148, 138] width 220 height 9
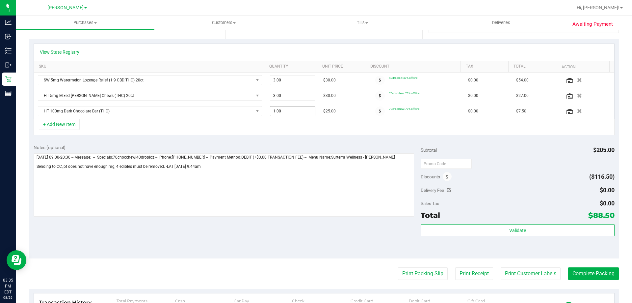
click at [278, 109] on span "1.00 1" at bounding box center [293, 111] width 46 height 10
type input "7"
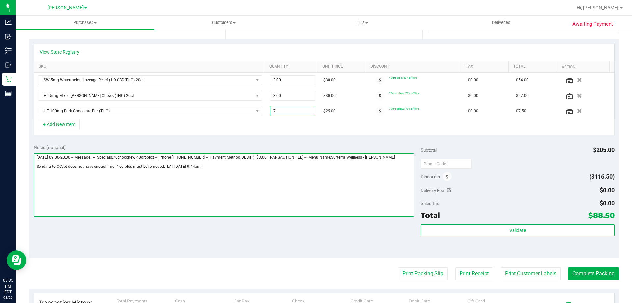
click at [351, 191] on textarea at bounding box center [224, 184] width 381 height 63
type input "7.00"
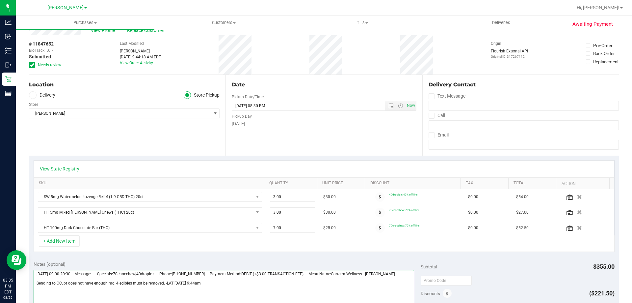
scroll to position [0, 0]
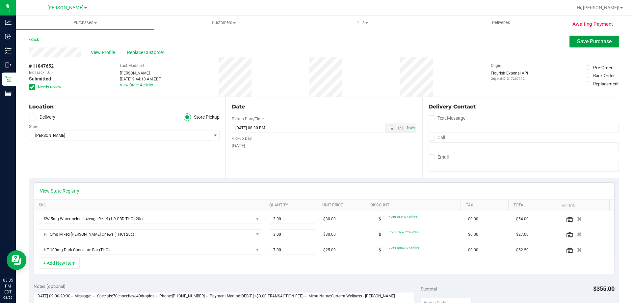
click at [585, 36] on button "Save Purchase" at bounding box center [594, 42] width 49 height 12
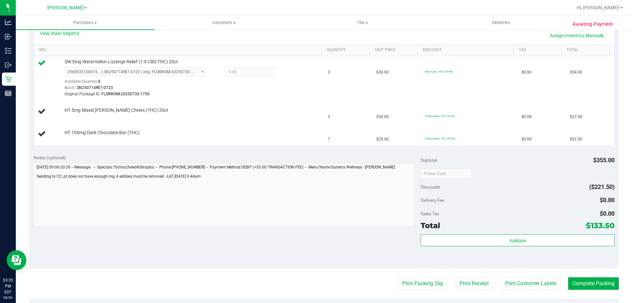
scroll to position [160, 0]
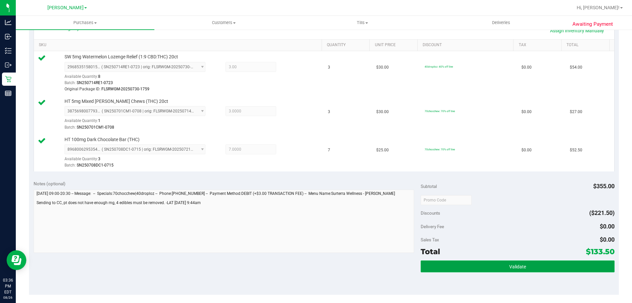
click at [499, 264] on button "Validate" at bounding box center [518, 266] width 194 height 12
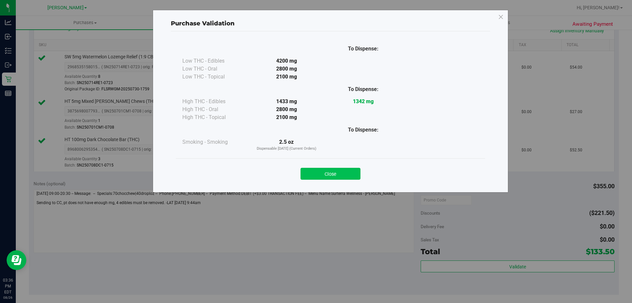
click at [345, 173] on button "Close" at bounding box center [331, 174] width 60 height 12
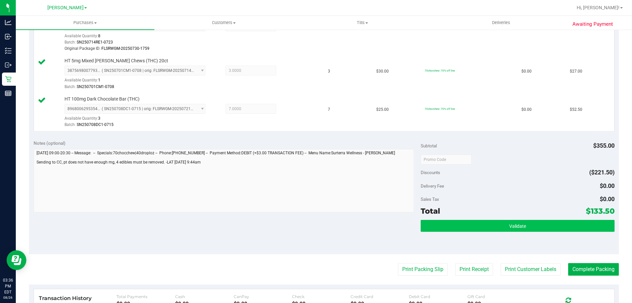
scroll to position [230, 0]
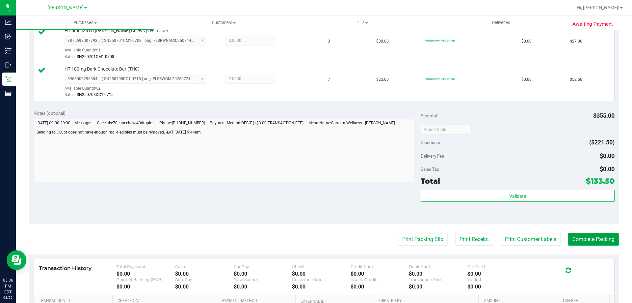
click at [592, 235] on button "Complete Packing" at bounding box center [593, 239] width 51 height 13
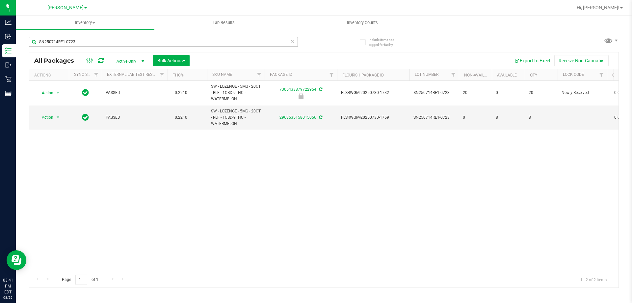
click at [261, 43] on input "SN250714RE1-0723" at bounding box center [163, 42] width 269 height 10
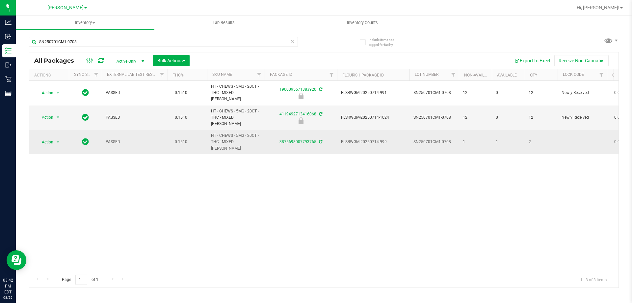
drag, startPoint x: 253, startPoint y: 131, endPoint x: 210, endPoint y: 129, distance: 42.5
click at [210, 130] on td "HT - CHEWS - 5MG - 20CT - THC - MIXED [PERSON_NAME]" at bounding box center [236, 142] width 58 height 24
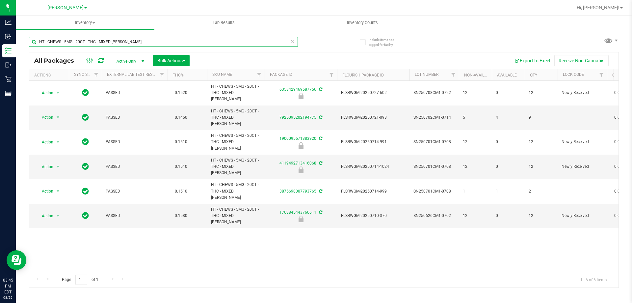
type input "HT - CHEWS - 5MG - 20CT - THC - MIXED [PERSON_NAME]"
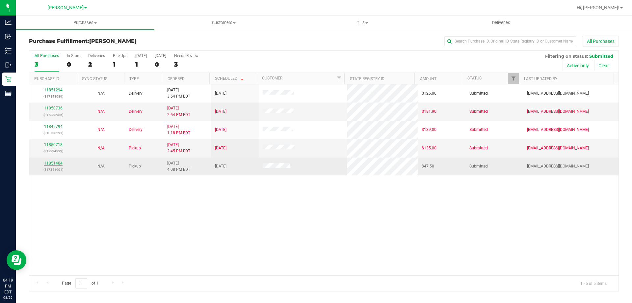
click at [50, 164] on link "11851404" at bounding box center [53, 163] width 18 height 5
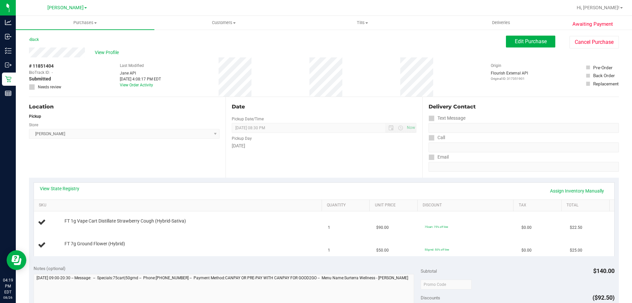
click at [202, 151] on div "Location Pickup Store [PERSON_NAME] Select Store [PERSON_NAME][GEOGRAPHIC_DATA]…" at bounding box center [127, 137] width 197 height 81
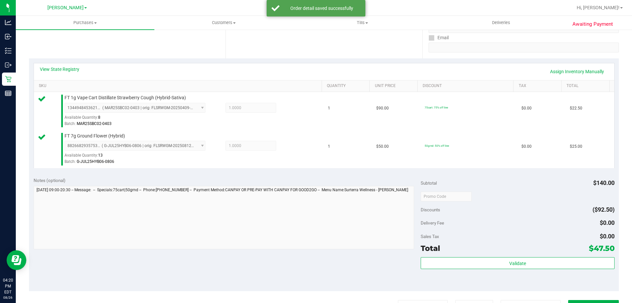
scroll to position [121, 0]
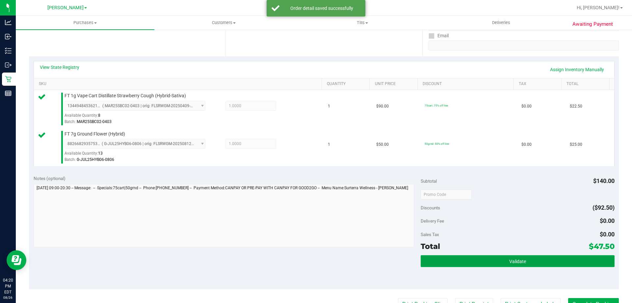
click at [530, 258] on button "Validate" at bounding box center [518, 261] width 194 height 12
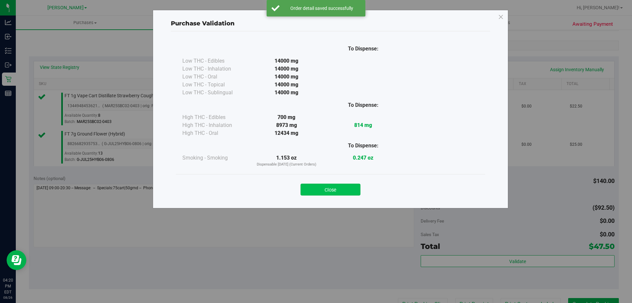
click at [327, 191] on button "Close" at bounding box center [331, 189] width 60 height 12
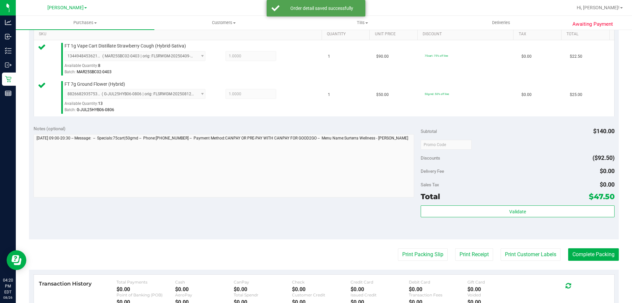
scroll to position [224, 0]
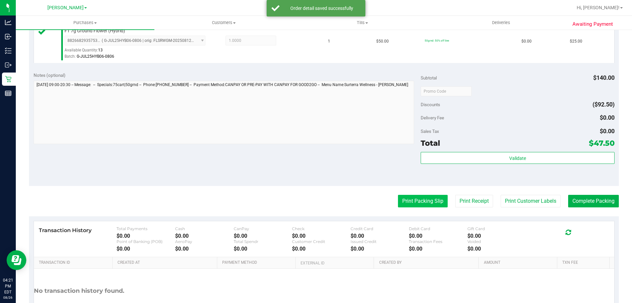
click at [418, 196] on button "Print Packing Slip" at bounding box center [423, 201] width 50 height 13
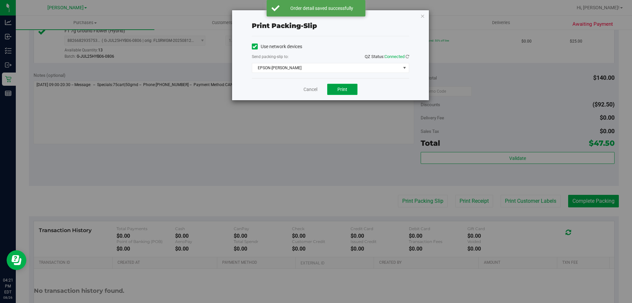
click at [348, 84] on button "Print" at bounding box center [342, 89] width 30 height 11
click at [306, 90] on link "Cancel" at bounding box center [311, 89] width 14 height 7
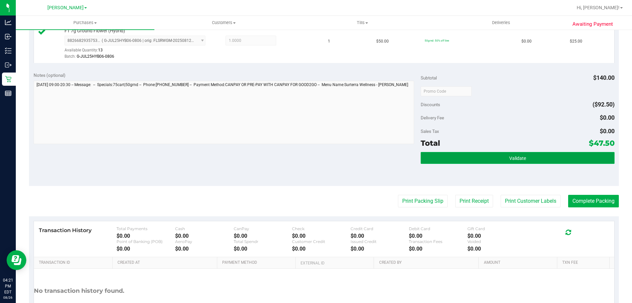
click at [501, 159] on button "Validate" at bounding box center [518, 158] width 194 height 12
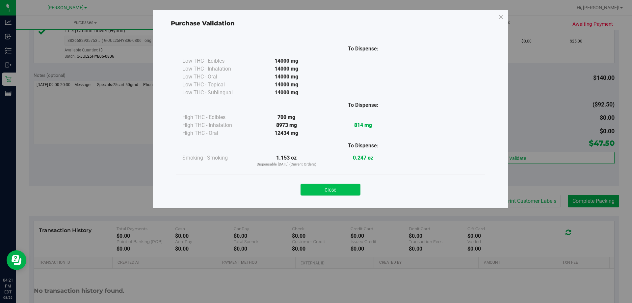
click at [340, 190] on button "Close" at bounding box center [331, 189] width 60 height 12
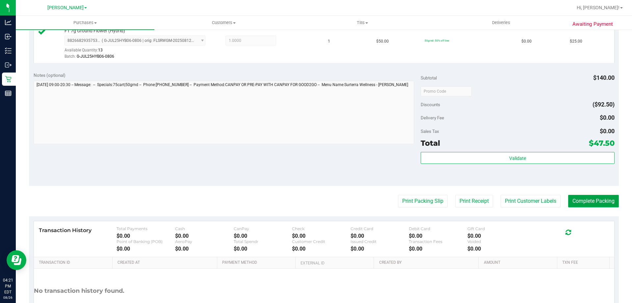
click at [590, 207] on button "Complete Packing" at bounding box center [593, 201] width 51 height 13
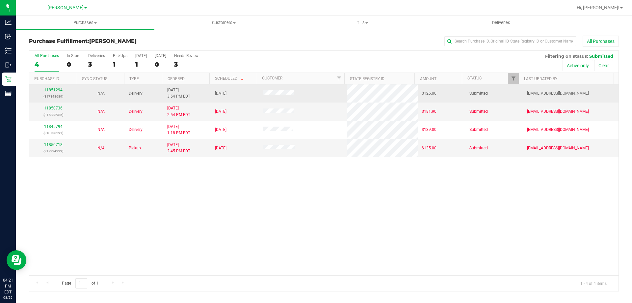
click at [52, 88] on link "11851294" at bounding box center [53, 90] width 18 height 5
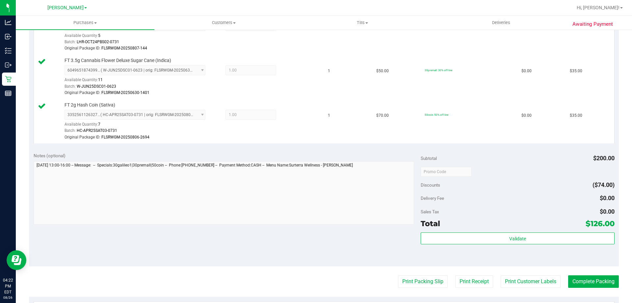
scroll to position [228, 0]
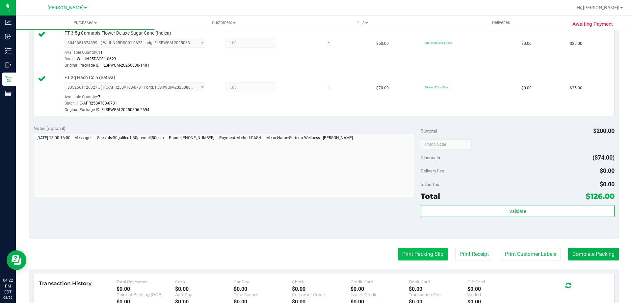
click at [422, 256] on button "Print Packing Slip" at bounding box center [423, 254] width 50 height 13
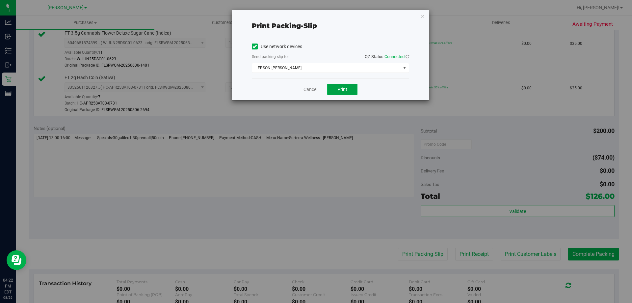
click at [340, 93] on button "Print" at bounding box center [342, 89] width 30 height 11
click at [351, 90] on button "Print" at bounding box center [342, 89] width 30 height 11
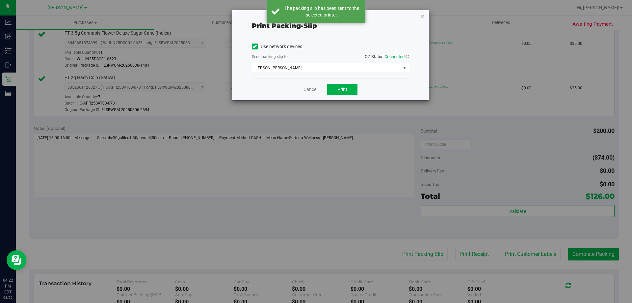
click at [423, 16] on icon "button" at bounding box center [422, 16] width 5 height 8
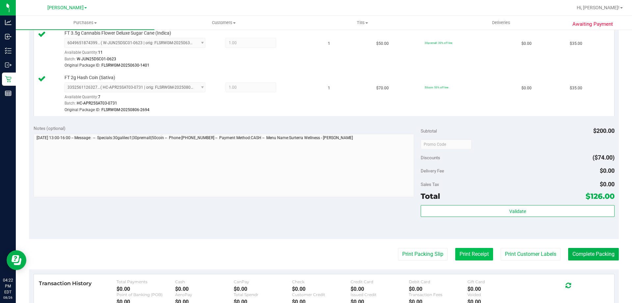
click at [470, 250] on button "Print Receipt" at bounding box center [474, 254] width 38 height 13
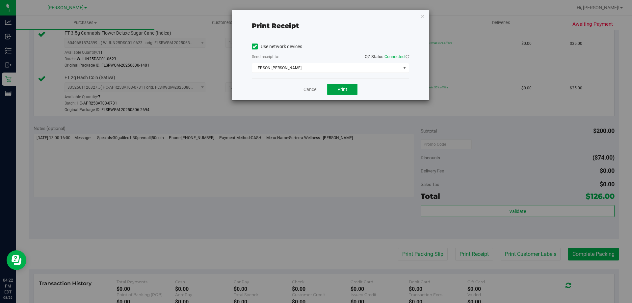
click at [339, 88] on span "Print" at bounding box center [342, 89] width 10 height 5
click at [308, 91] on link "Cancel" at bounding box center [311, 89] width 14 height 7
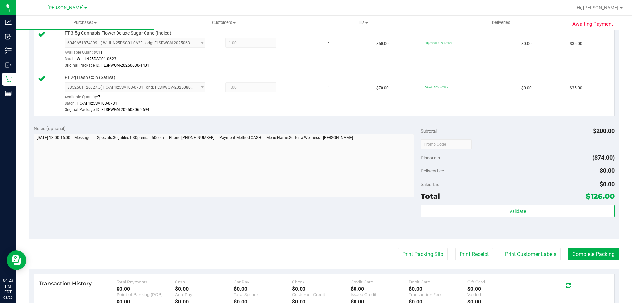
click at [455, 248] on button "Print Receipt" at bounding box center [474, 254] width 38 height 13
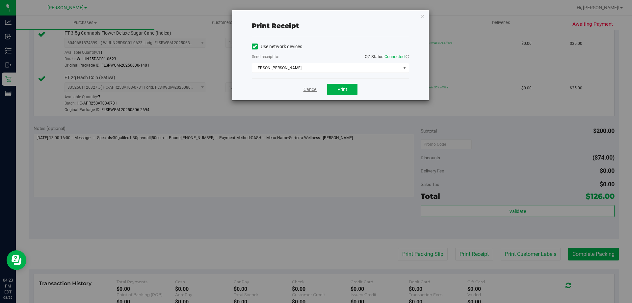
click at [307, 90] on link "Cancel" at bounding box center [311, 89] width 14 height 7
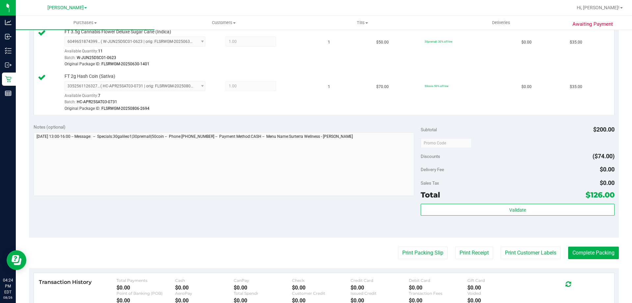
scroll to position [238, 0]
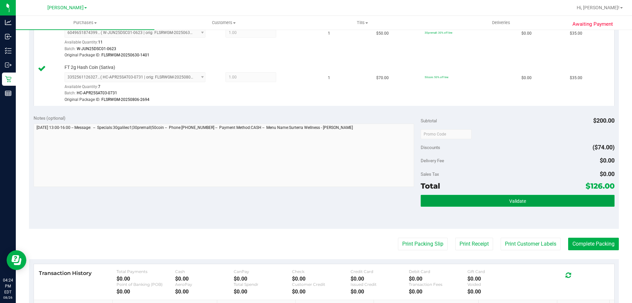
click at [555, 205] on button "Validate" at bounding box center [518, 201] width 194 height 12
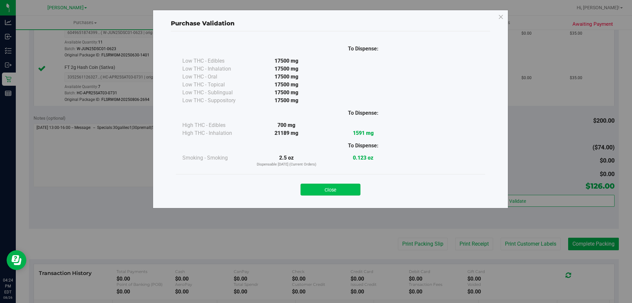
click at [338, 185] on button "Close" at bounding box center [331, 189] width 60 height 12
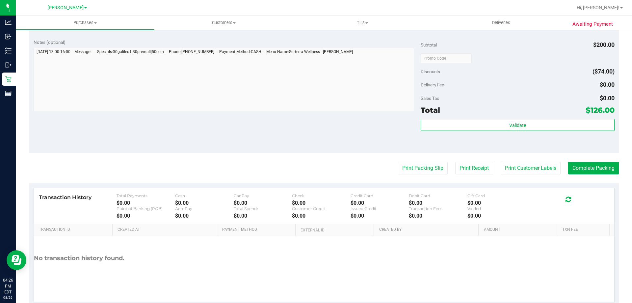
scroll to position [319, 0]
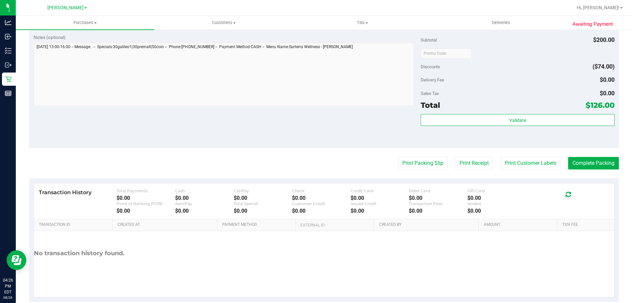
click at [500, 131] on div "Validate" at bounding box center [518, 129] width 194 height 30
click at [477, 134] on div "Validate" at bounding box center [518, 129] width 194 height 30
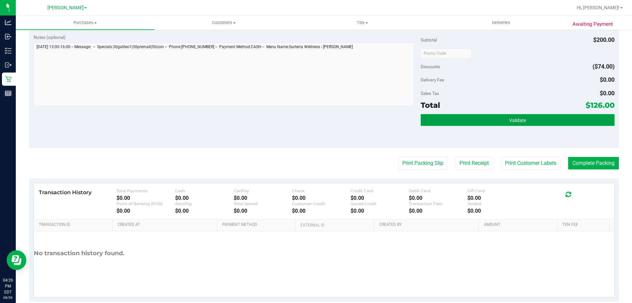
click at [479, 125] on button "Validate" at bounding box center [518, 120] width 194 height 12
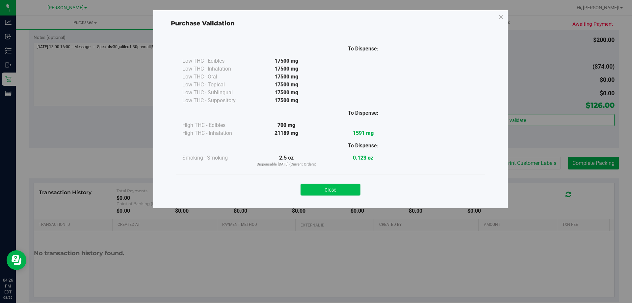
click at [317, 187] on button "Close" at bounding box center [331, 189] width 60 height 12
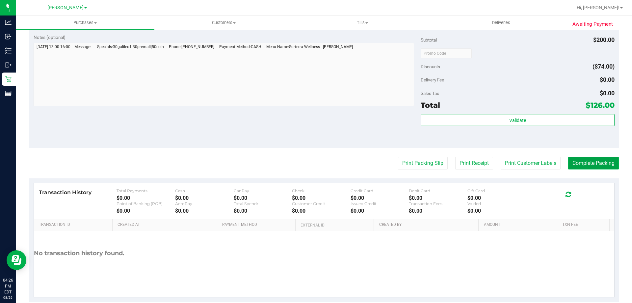
click at [593, 164] on button "Complete Packing" at bounding box center [593, 163] width 51 height 13
